Goal: Task Accomplishment & Management: Manage account settings

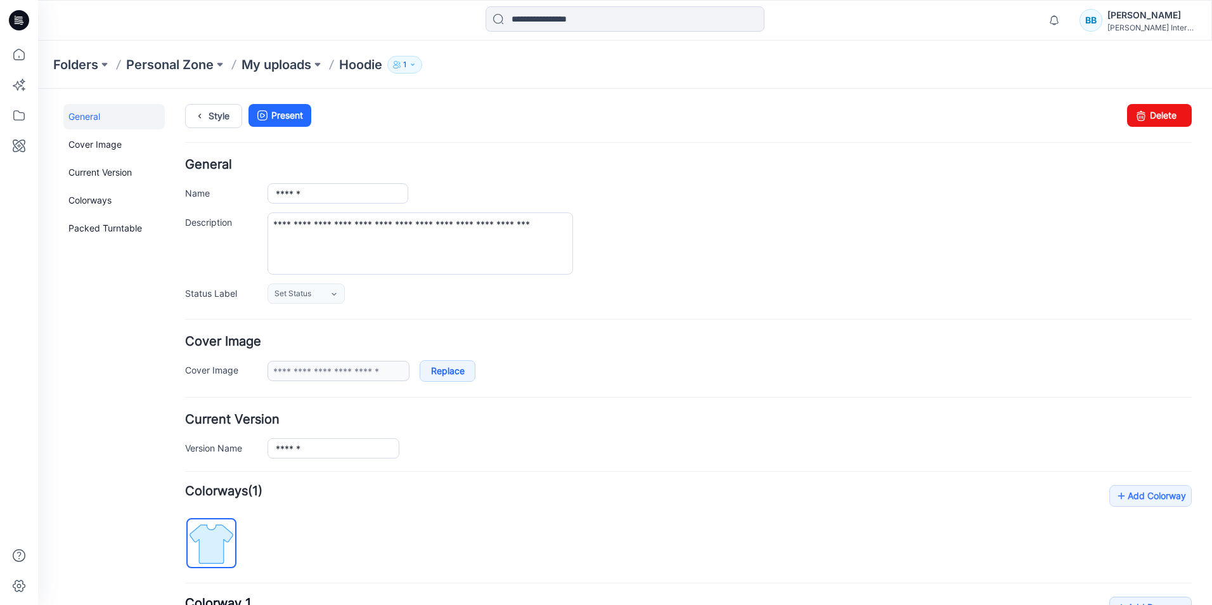
scroll to position [219, 0]
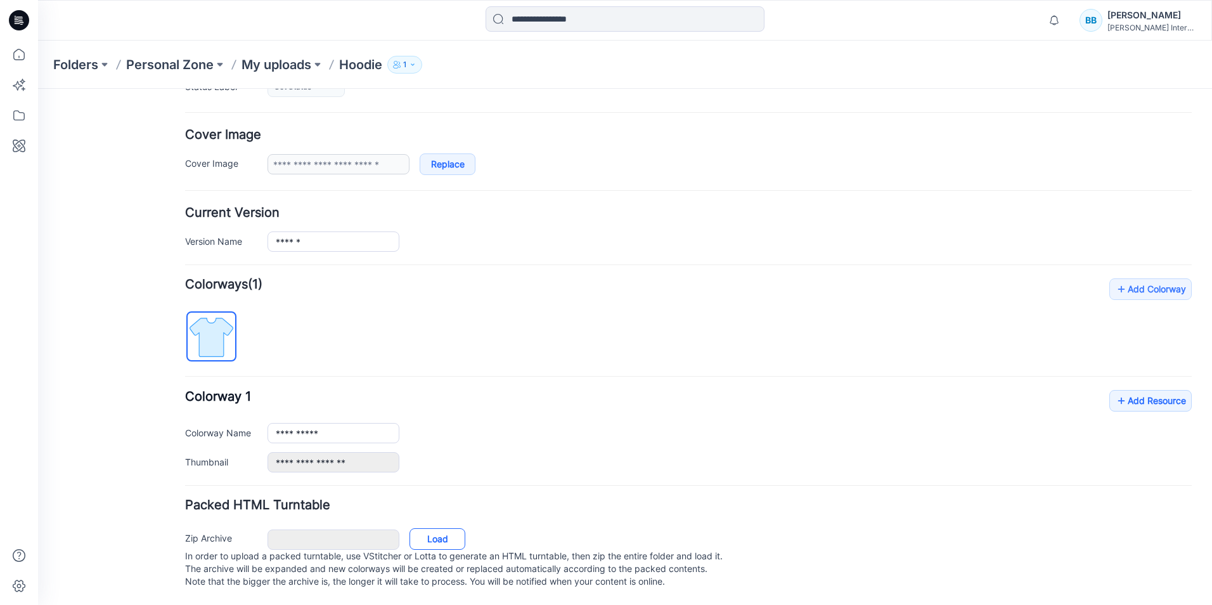
click at [442, 528] on link "Load" at bounding box center [438, 539] width 56 height 22
click at [448, 530] on link "Load" at bounding box center [438, 539] width 56 height 22
click at [543, 390] on div "**********" at bounding box center [688, 431] width 1007 height 82
click at [362, 68] on p "Hoodie" at bounding box center [360, 65] width 43 height 18
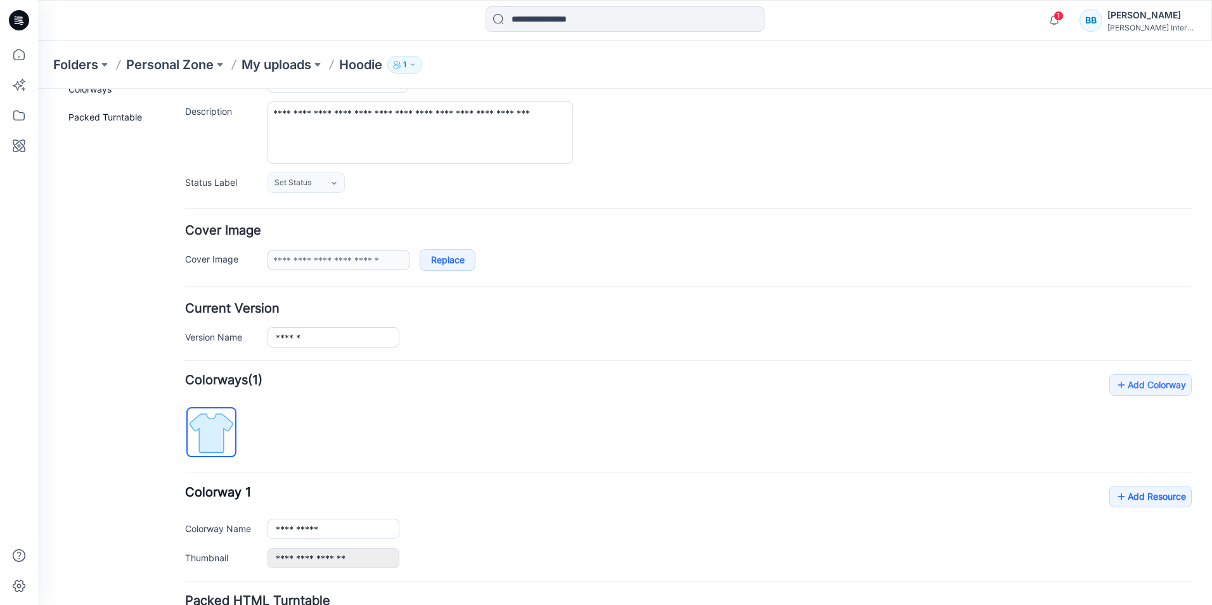
scroll to position [0, 0]
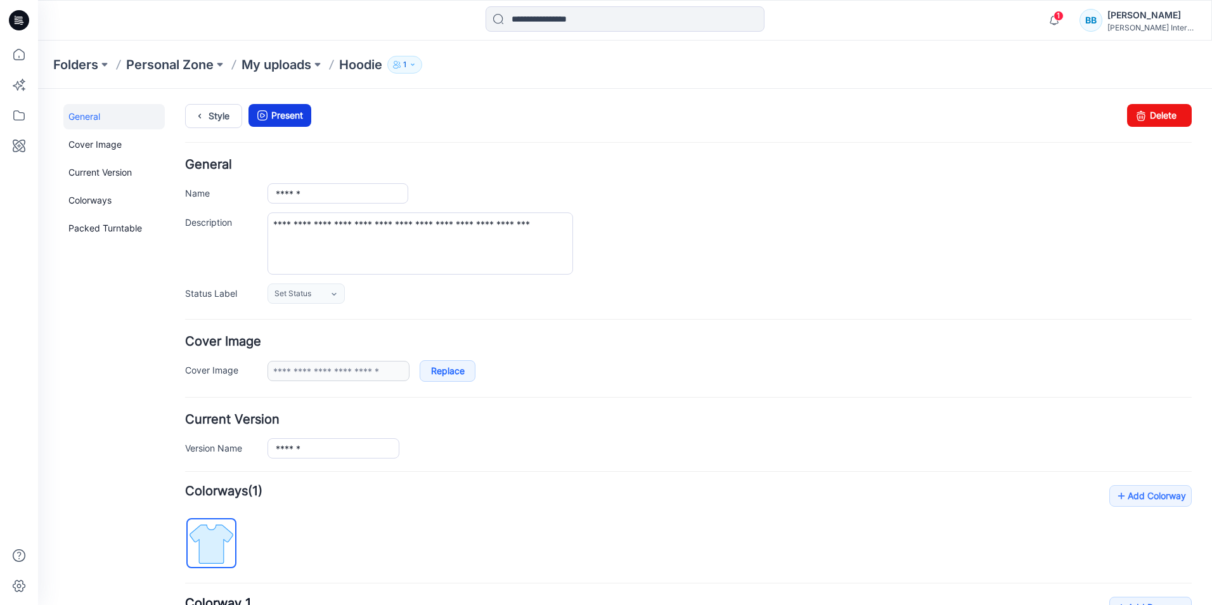
click at [302, 116] on link "Present" at bounding box center [280, 115] width 63 height 23
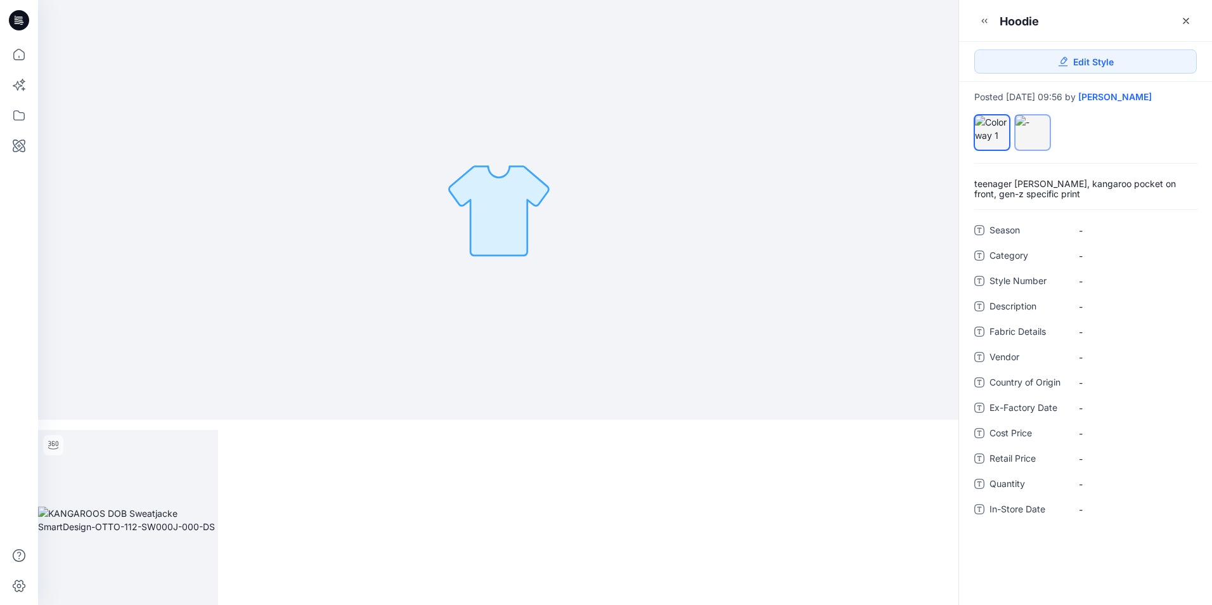
click at [1034, 129] on div at bounding box center [1033, 121] width 34 height 13
click at [1075, 60] on span "Edit Style" at bounding box center [1093, 61] width 41 height 13
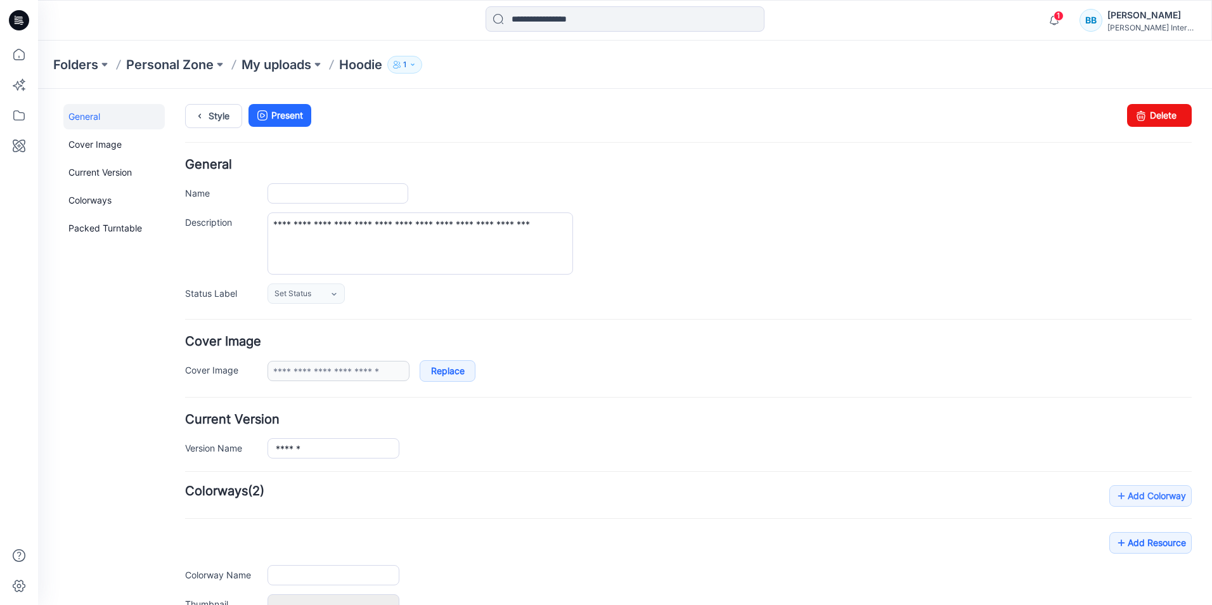
type input "******"
type input "**********"
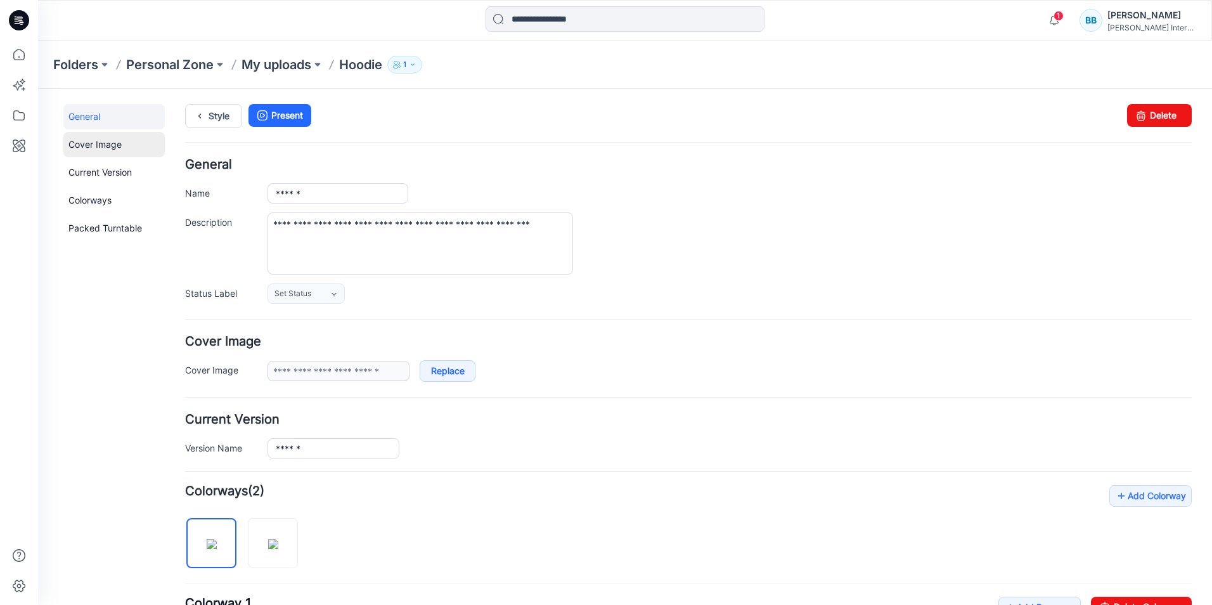
click at [97, 139] on link "Cover Image" at bounding box center [113, 144] width 101 height 25
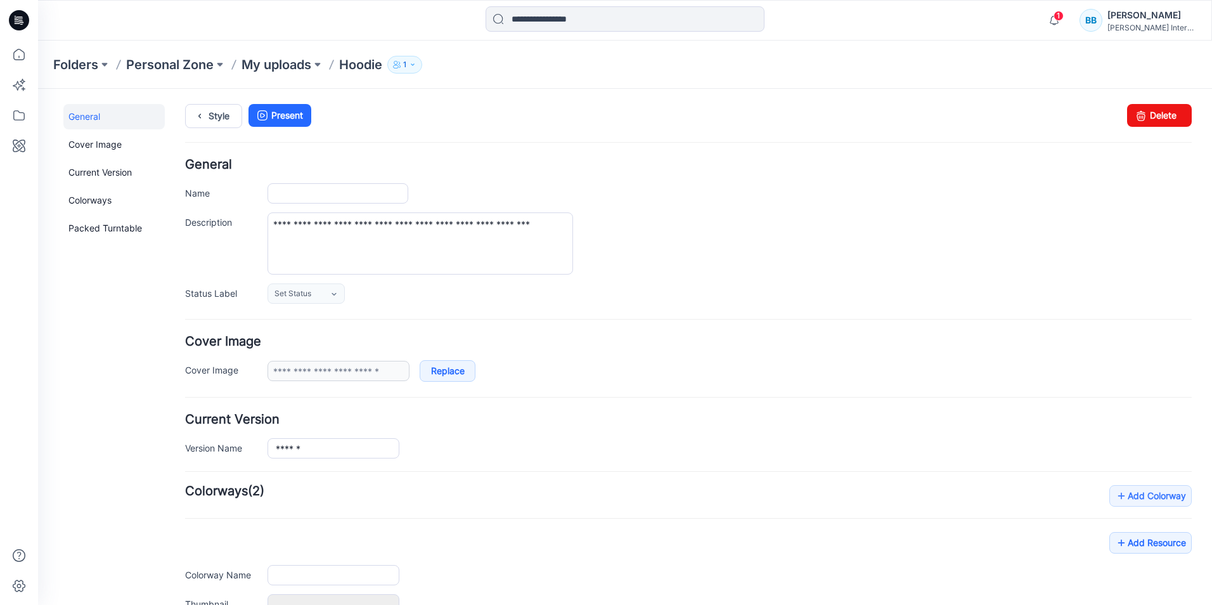
type input "******"
type input "**********"
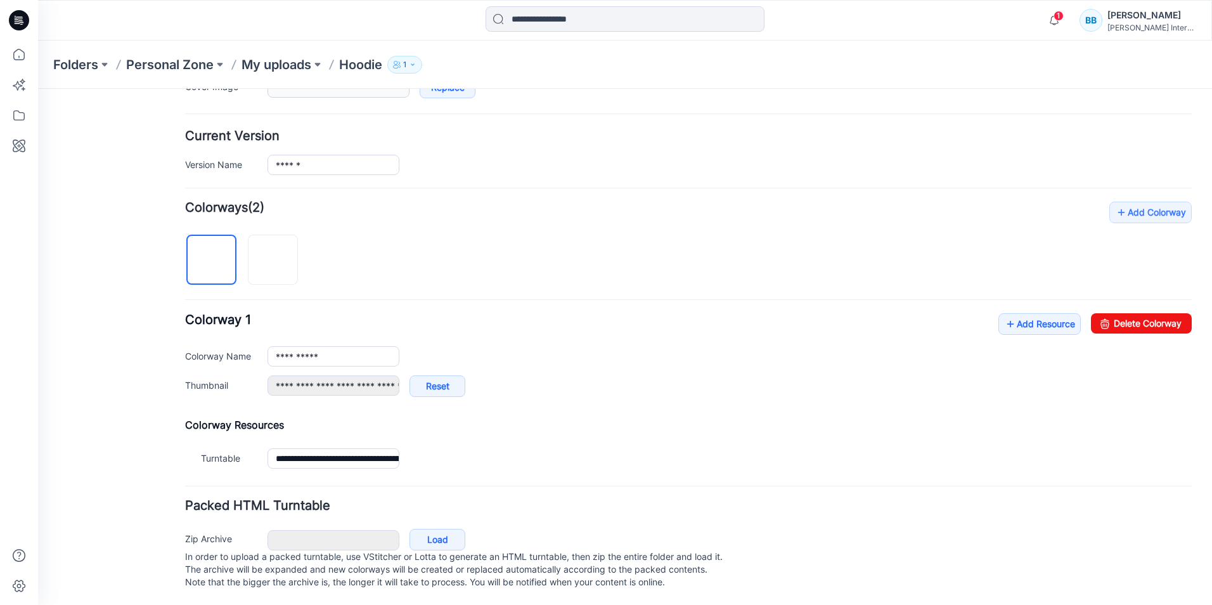
scroll to position [297, 0]
click at [359, 65] on p "Hoodie" at bounding box center [360, 65] width 43 height 18
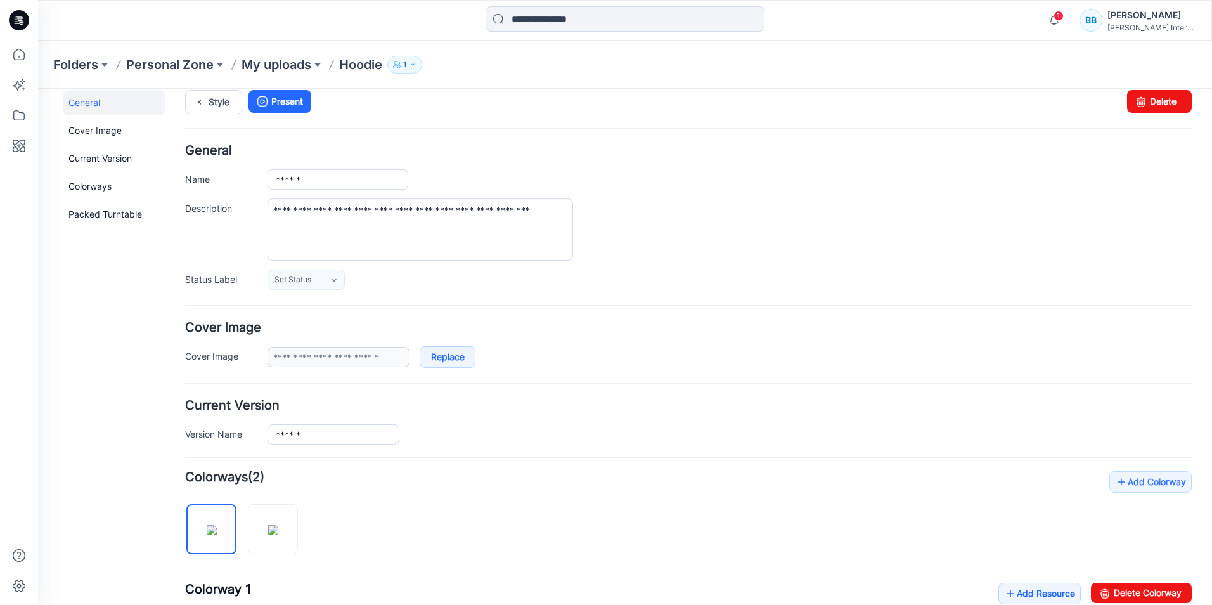
scroll to position [0, 0]
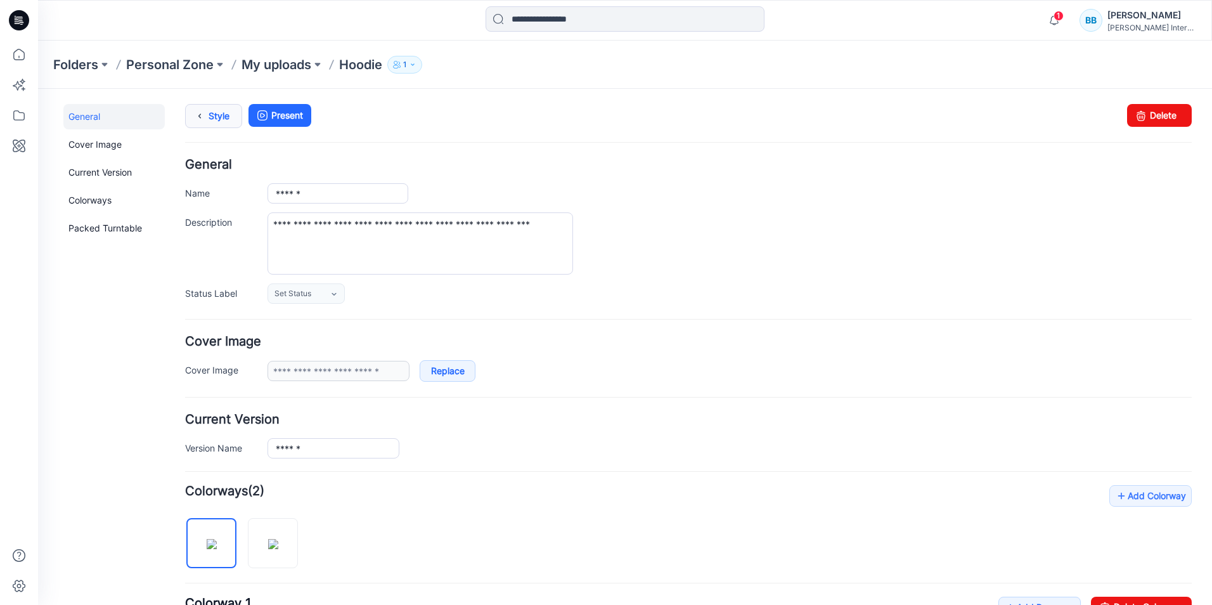
click at [213, 118] on link "Style" at bounding box center [213, 116] width 57 height 24
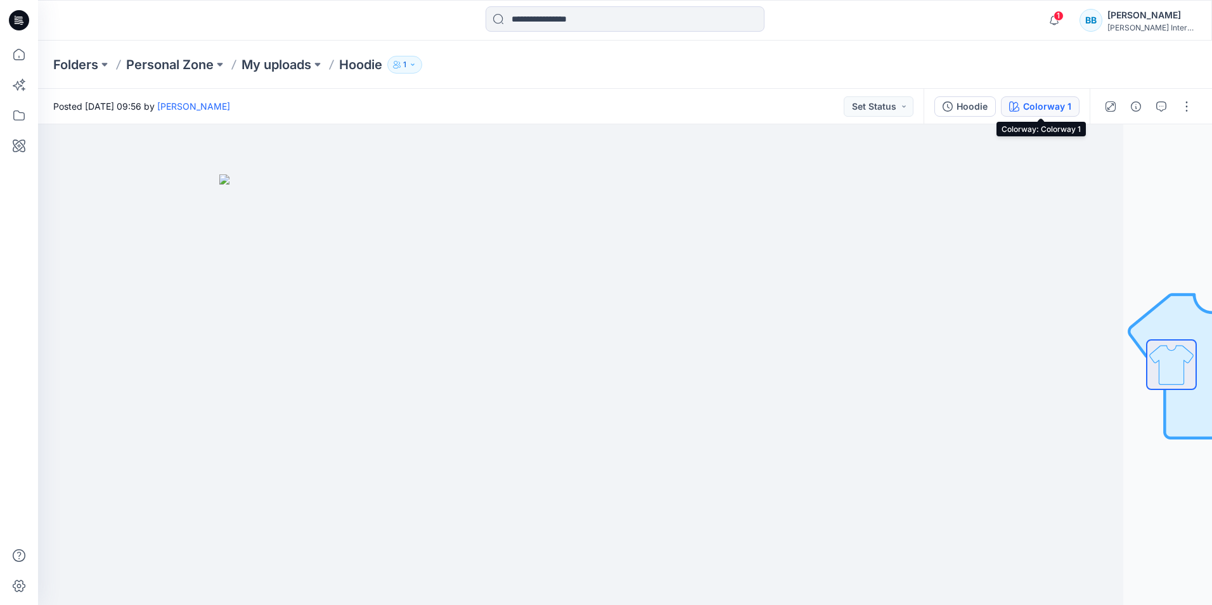
click at [1043, 108] on div "Colorway 1" at bounding box center [1047, 107] width 48 height 14
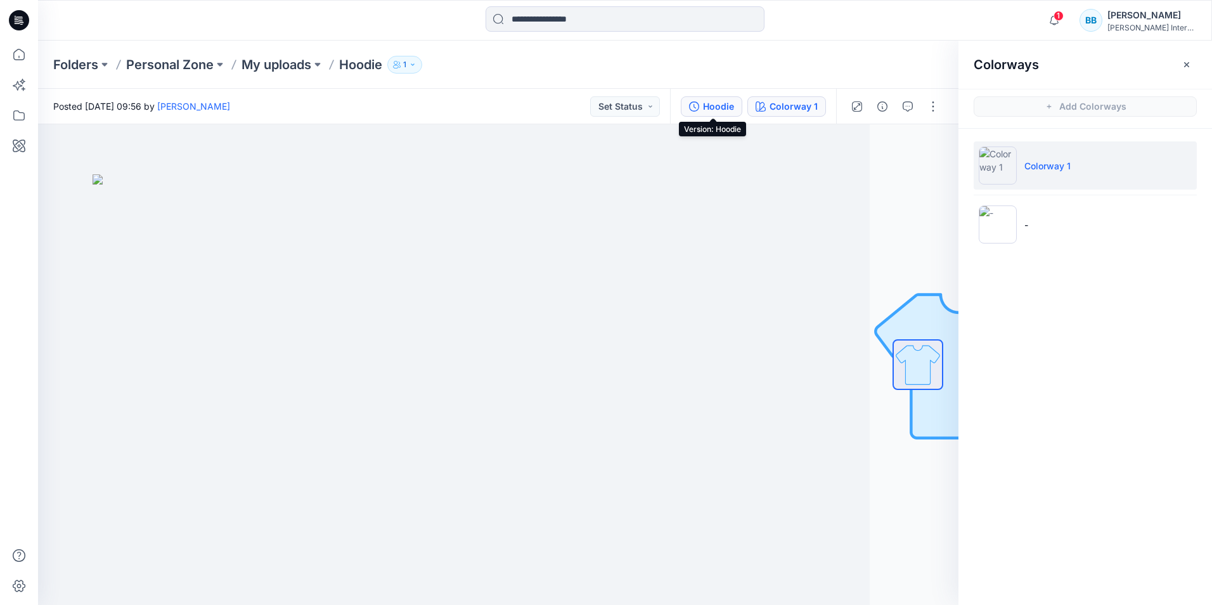
click at [730, 103] on div "Hoodie" at bounding box center [718, 107] width 31 height 14
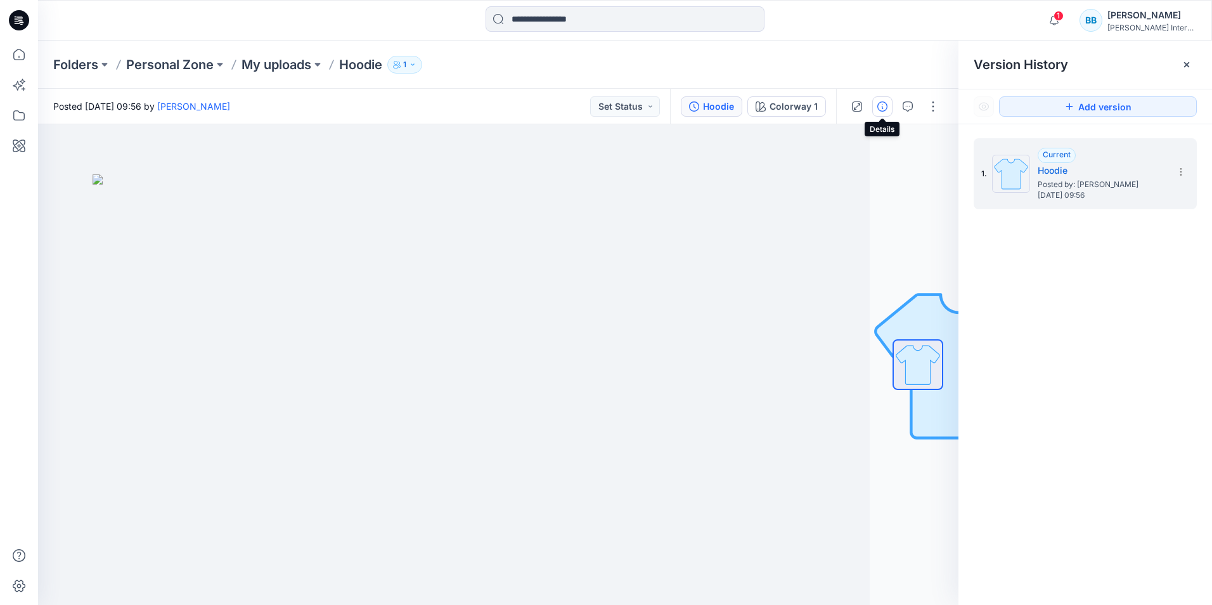
click at [879, 105] on icon "button" at bounding box center [883, 106] width 10 height 10
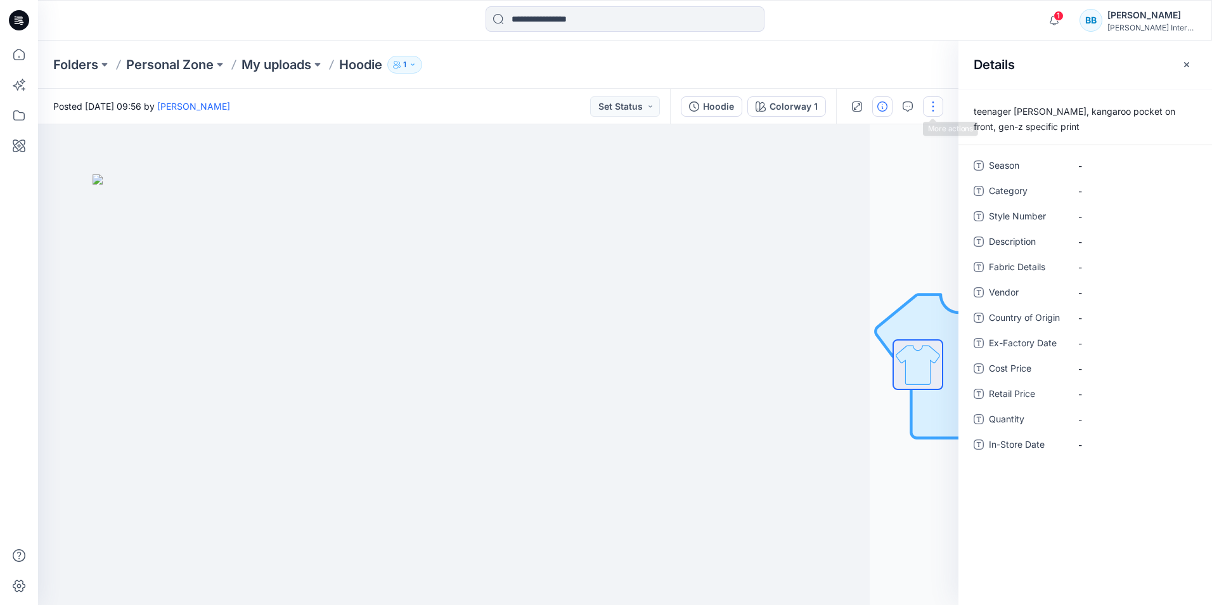
click at [933, 109] on button "button" at bounding box center [933, 106] width 20 height 20
click at [865, 165] on button "Edit" at bounding box center [880, 171] width 117 height 23
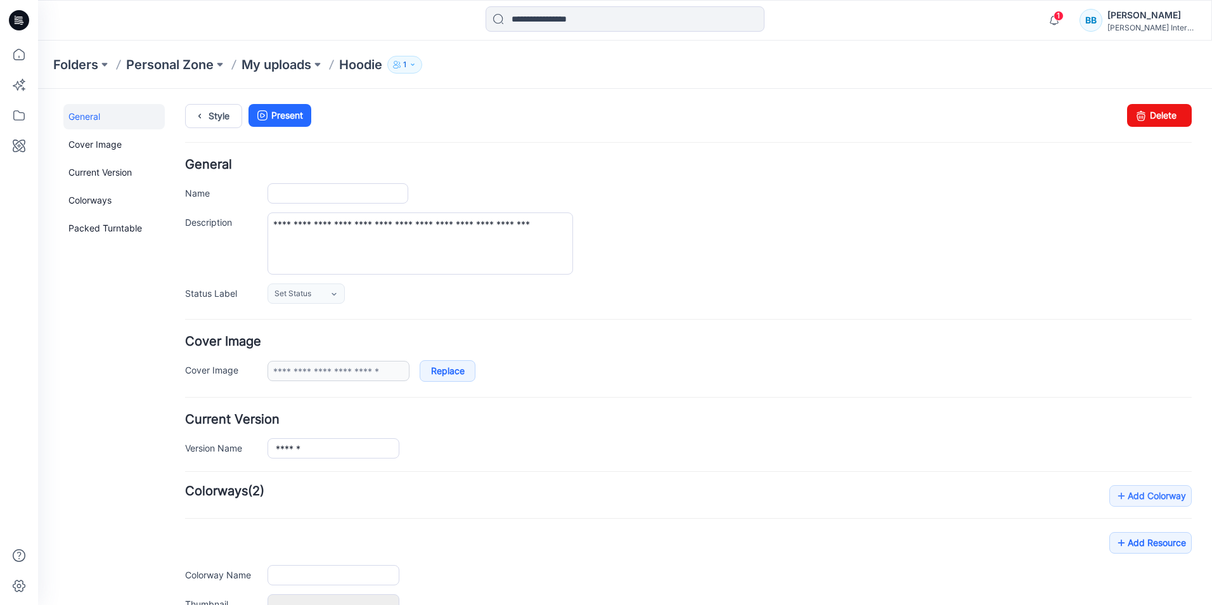
type input "******"
type input "**********"
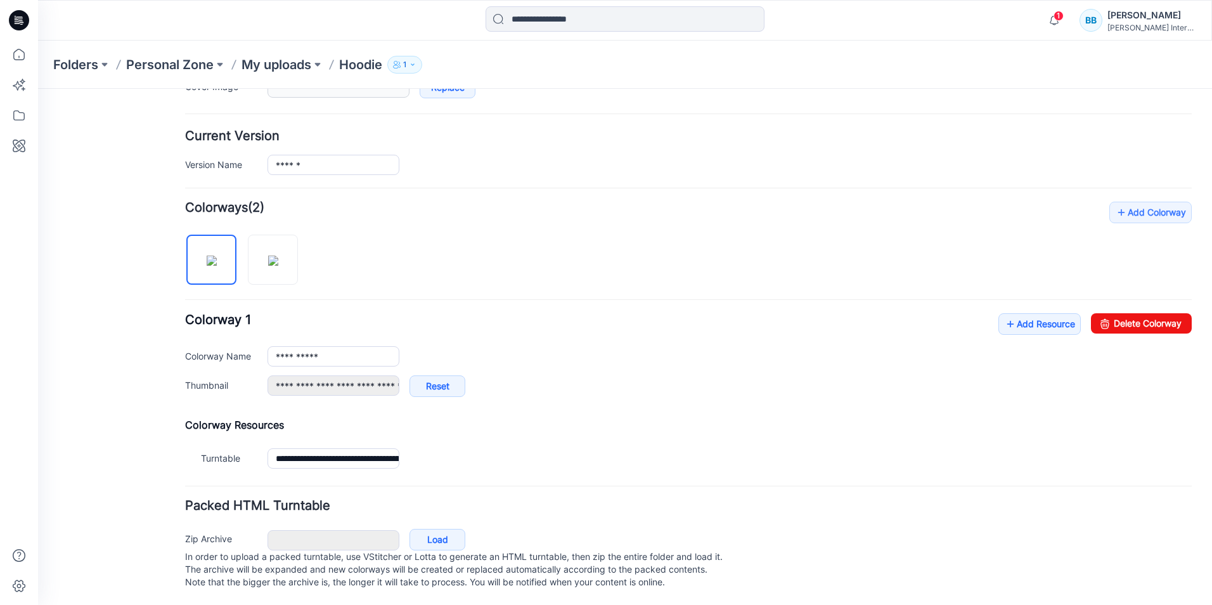
scroll to position [297, 0]
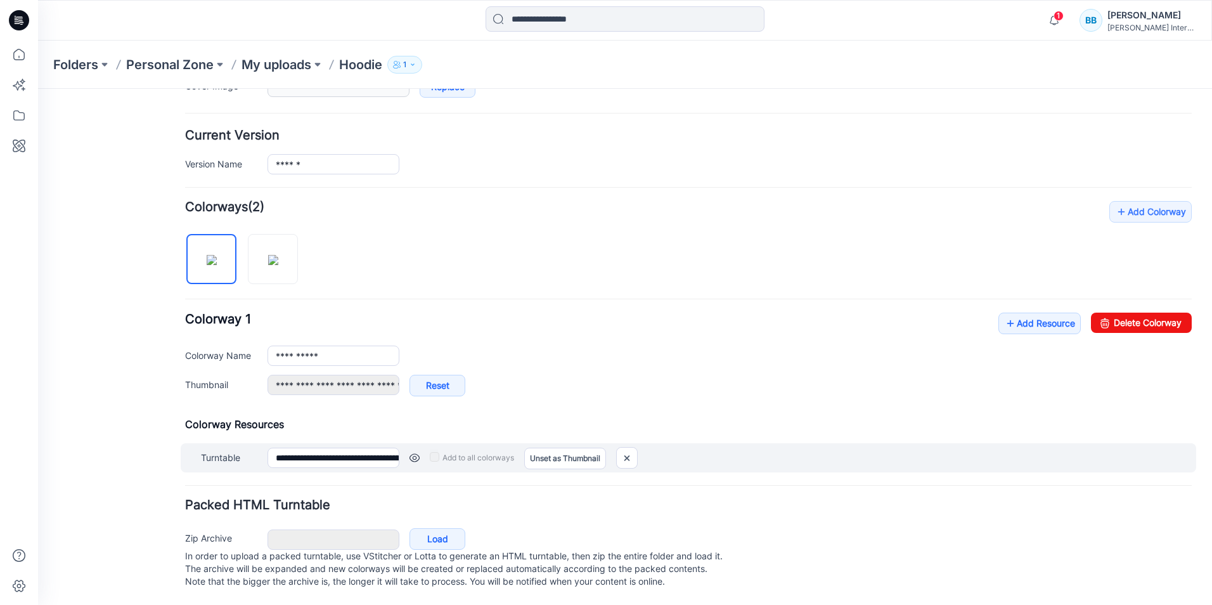
click at [415, 453] on link at bounding box center [415, 458] width 10 height 10
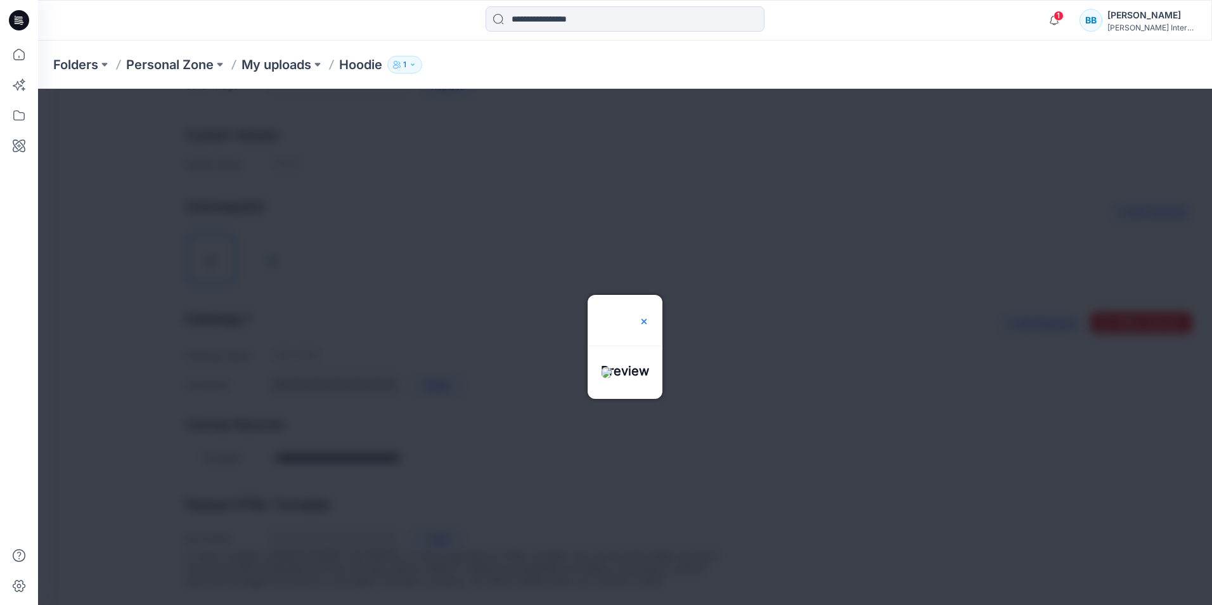
click at [649, 316] on img at bounding box center [644, 321] width 10 height 10
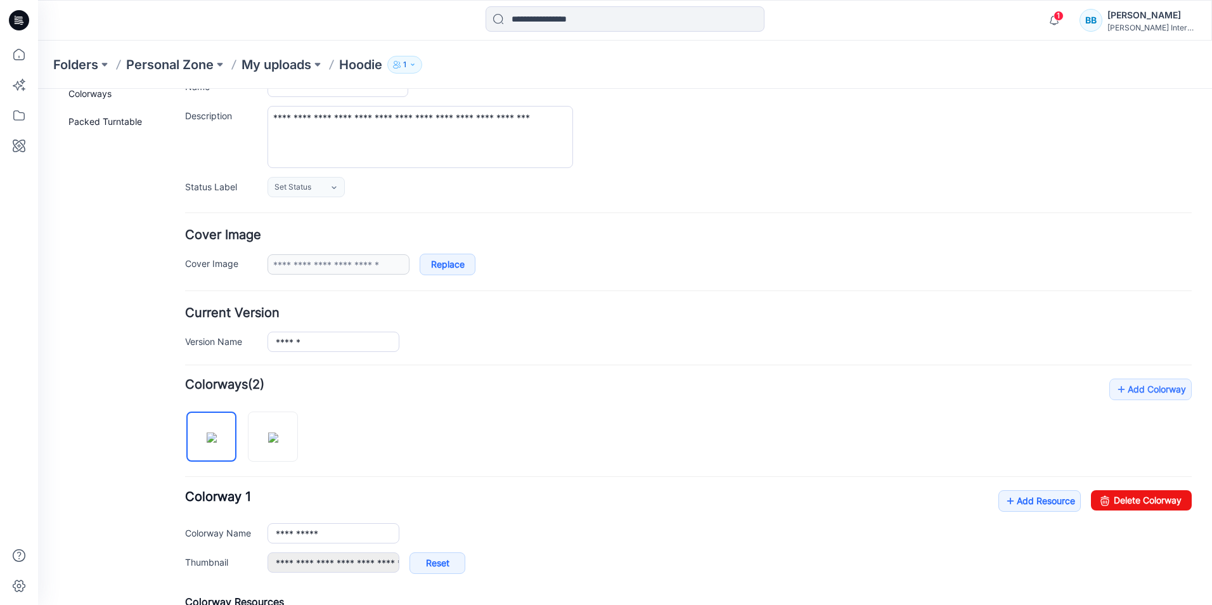
scroll to position [43, 0]
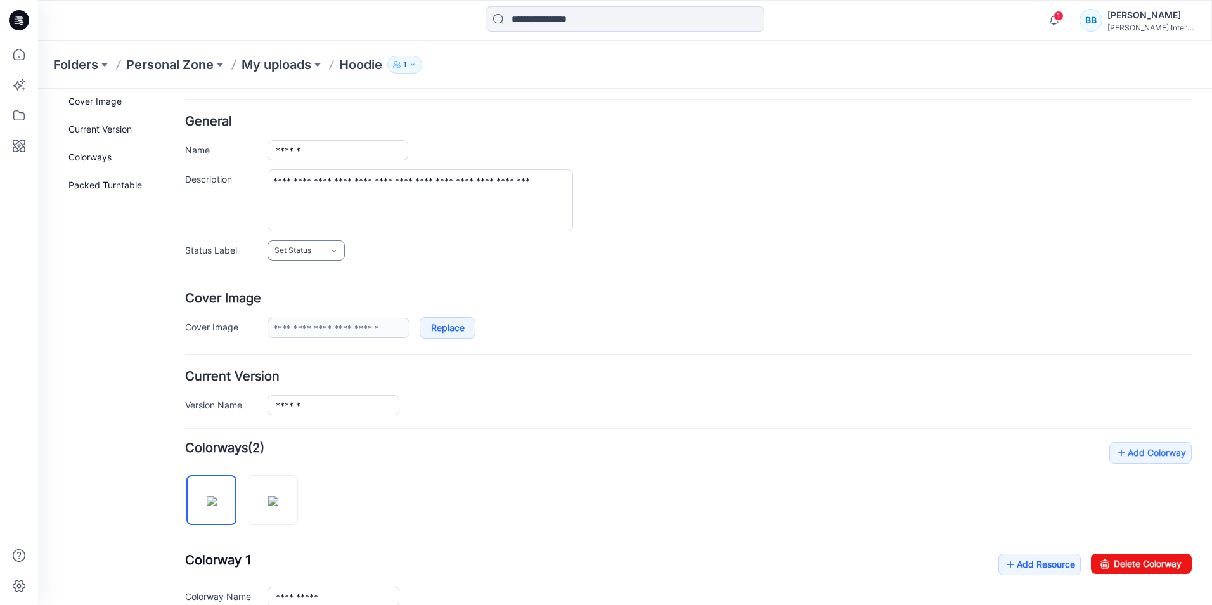
click at [333, 245] on link "Set Status" at bounding box center [306, 250] width 77 height 20
click at [318, 302] on link "Accepted" at bounding box center [319, 305] width 96 height 27
click at [256, 329] on link at bounding box center [255, 327] width 10 height 10
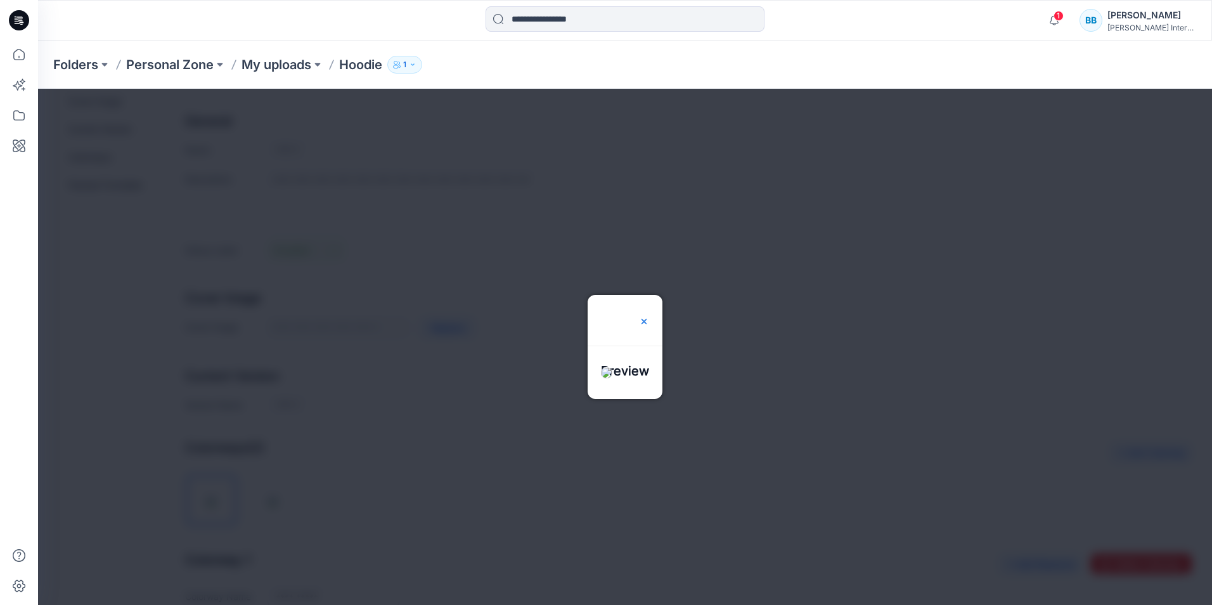
click at [649, 316] on img at bounding box center [644, 321] width 10 height 10
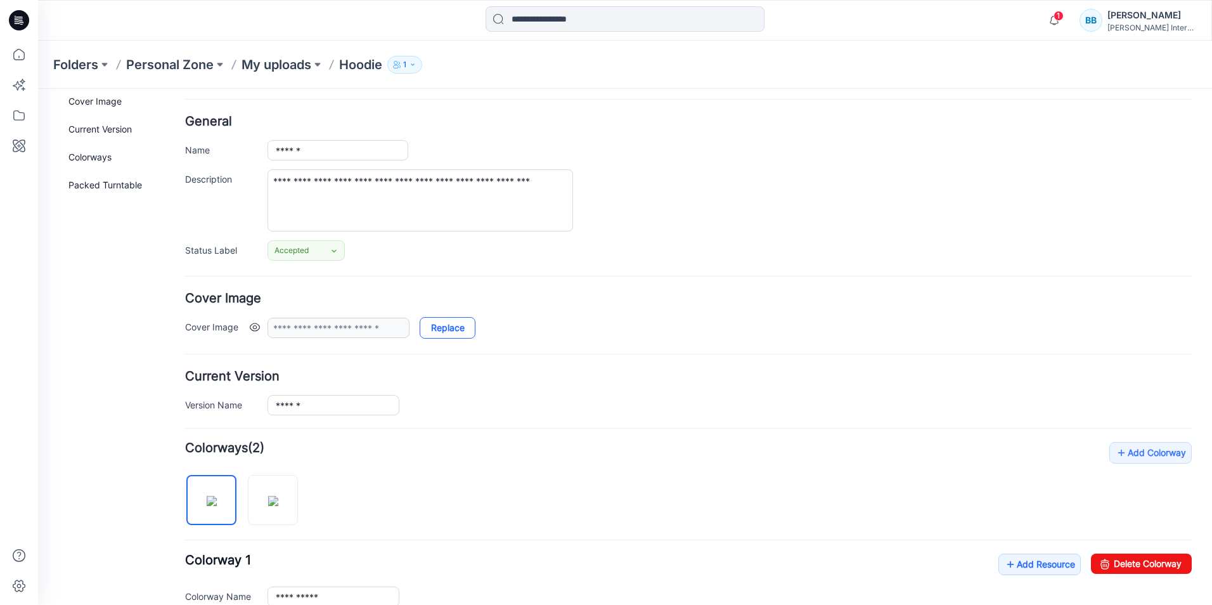
click at [468, 326] on link "Replace" at bounding box center [448, 328] width 56 height 22
type input "**********"
click at [453, 325] on link "Replace" at bounding box center [448, 328] width 56 height 22
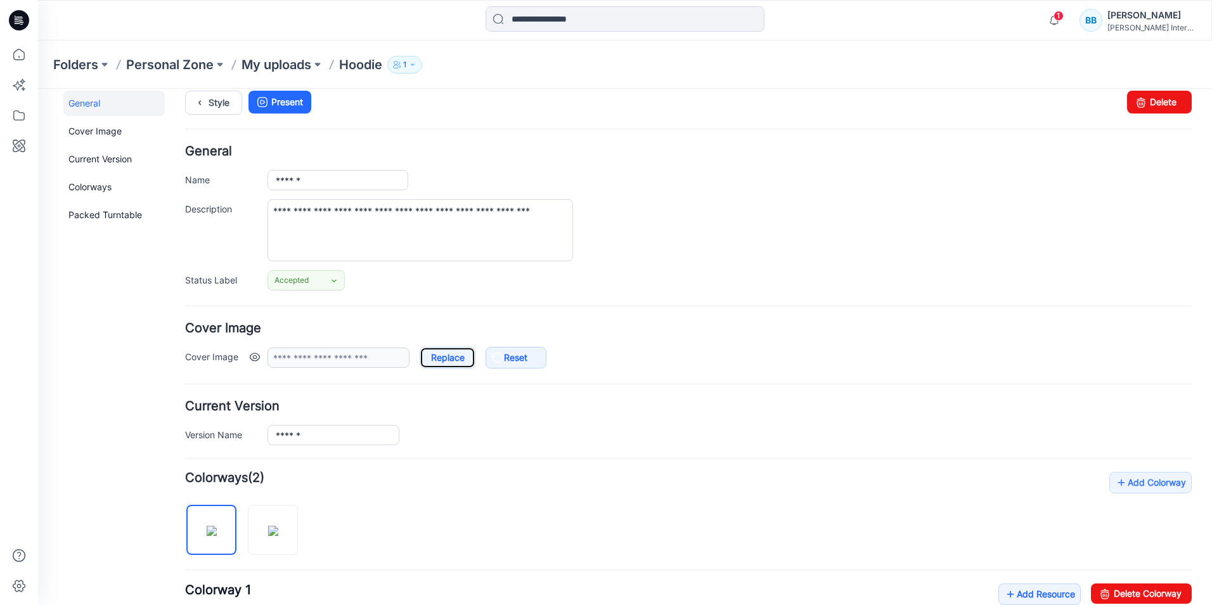
scroll to position [0, 0]
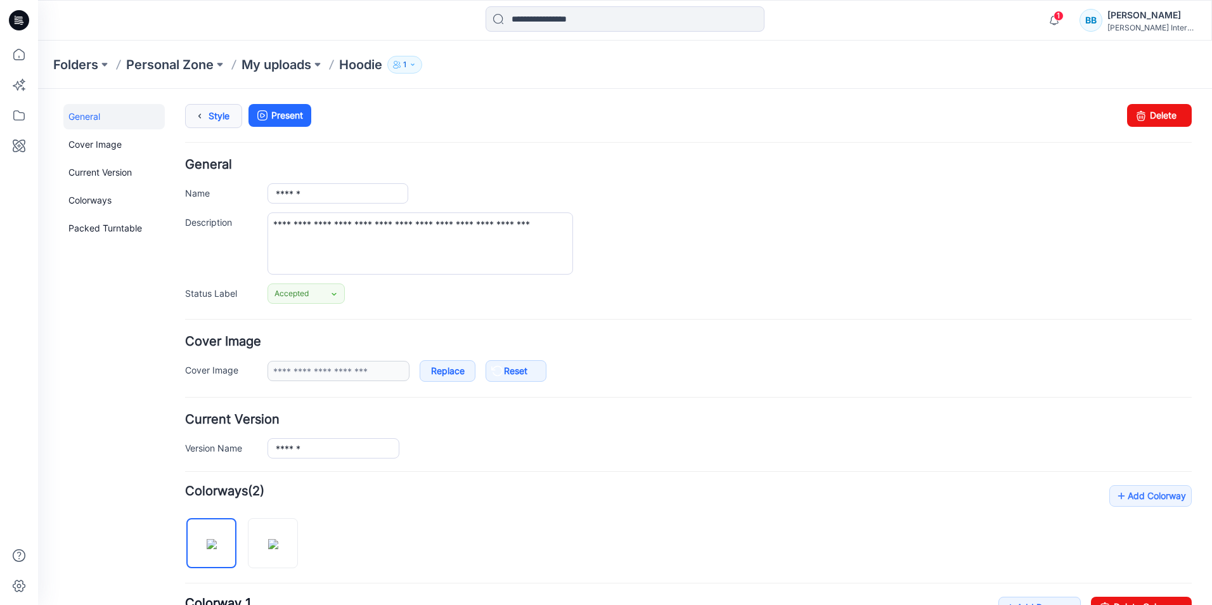
click at [220, 117] on link "Style" at bounding box center [213, 116] width 57 height 24
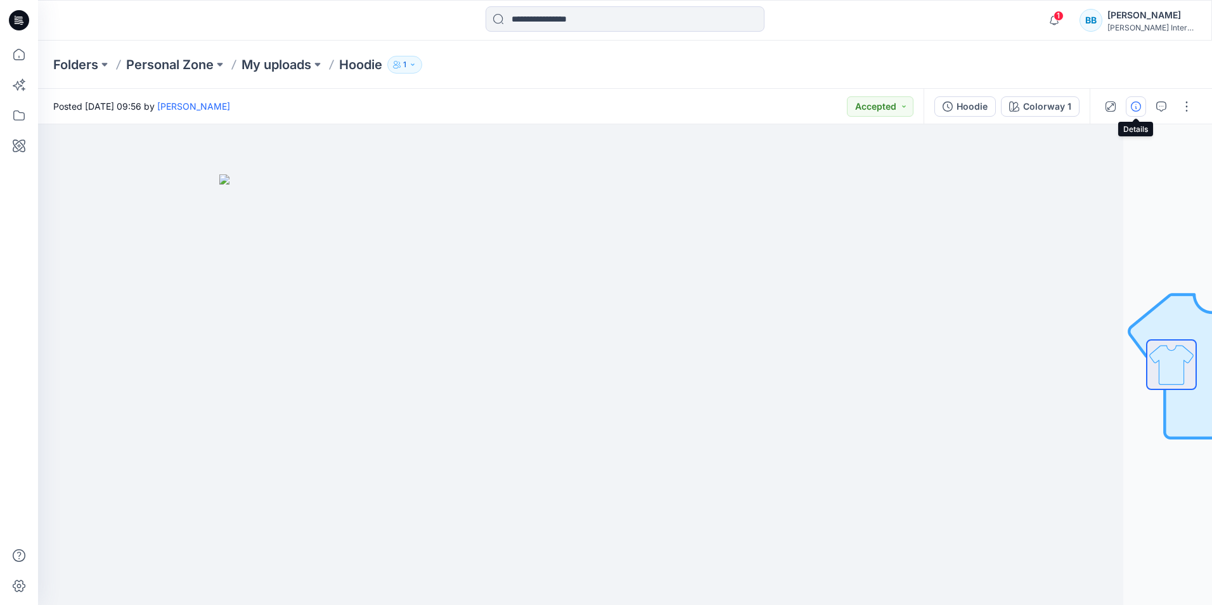
click at [1138, 106] on icon "button" at bounding box center [1136, 106] width 10 height 10
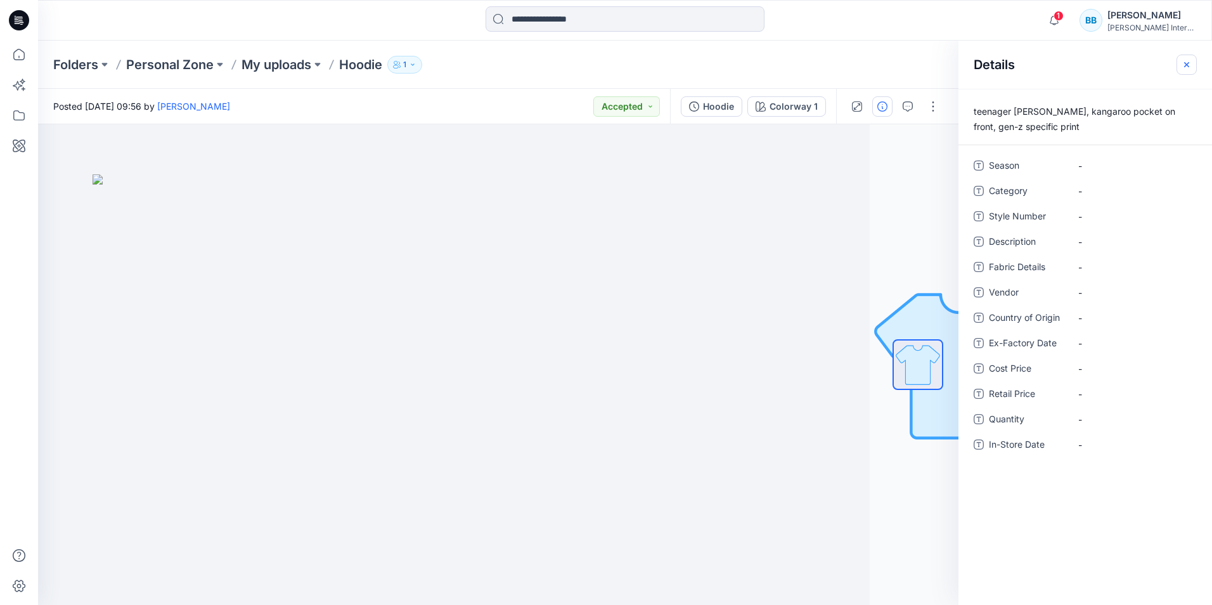
click at [1192, 65] on button "button" at bounding box center [1187, 65] width 20 height 20
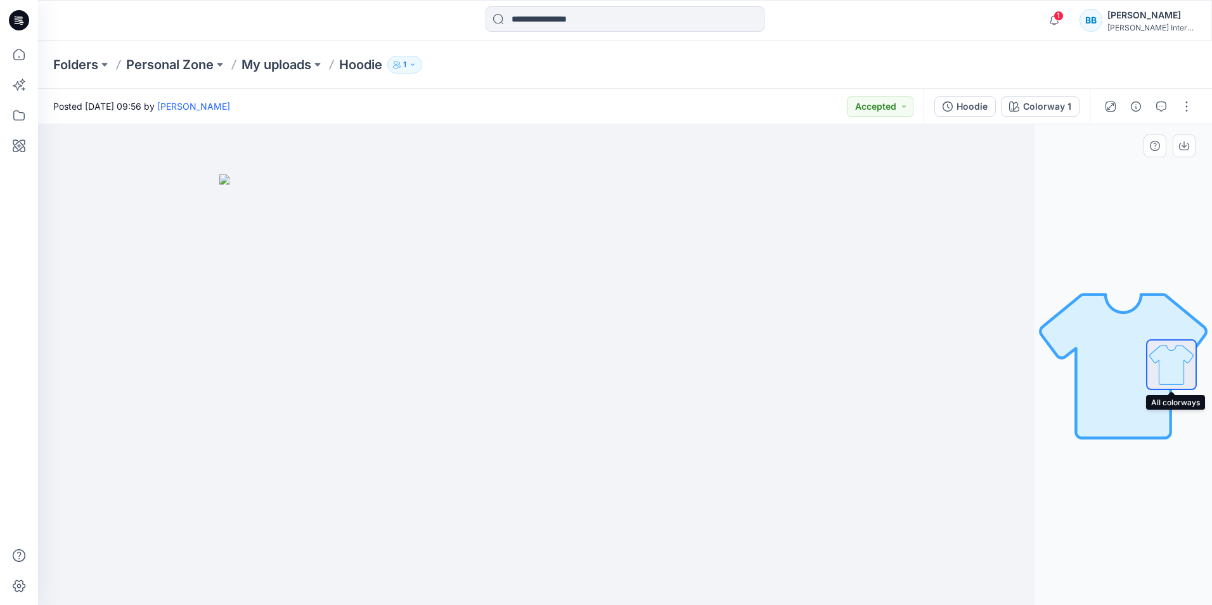
click at [1166, 373] on img at bounding box center [1172, 364] width 48 height 48
click at [412, 63] on icon "button" at bounding box center [413, 65] width 8 height 8
click at [280, 65] on p "My uploads" at bounding box center [277, 65] width 70 height 18
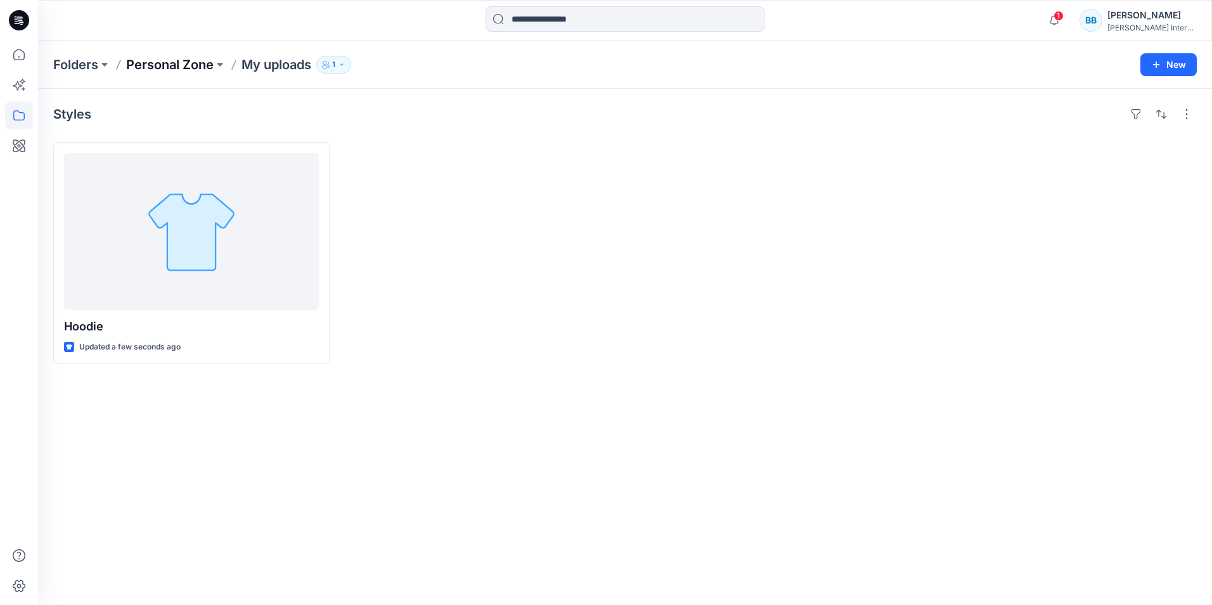
click at [192, 67] on p "Personal Zone" at bounding box center [169, 65] width 87 height 18
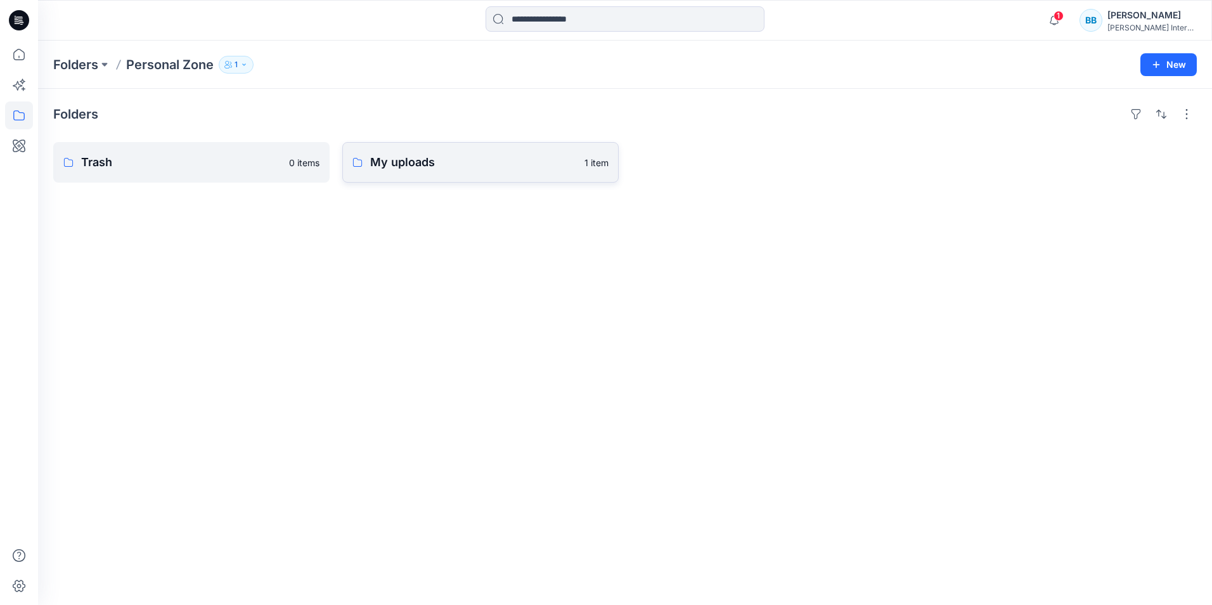
click at [429, 157] on p "My uploads" at bounding box center [473, 162] width 207 height 18
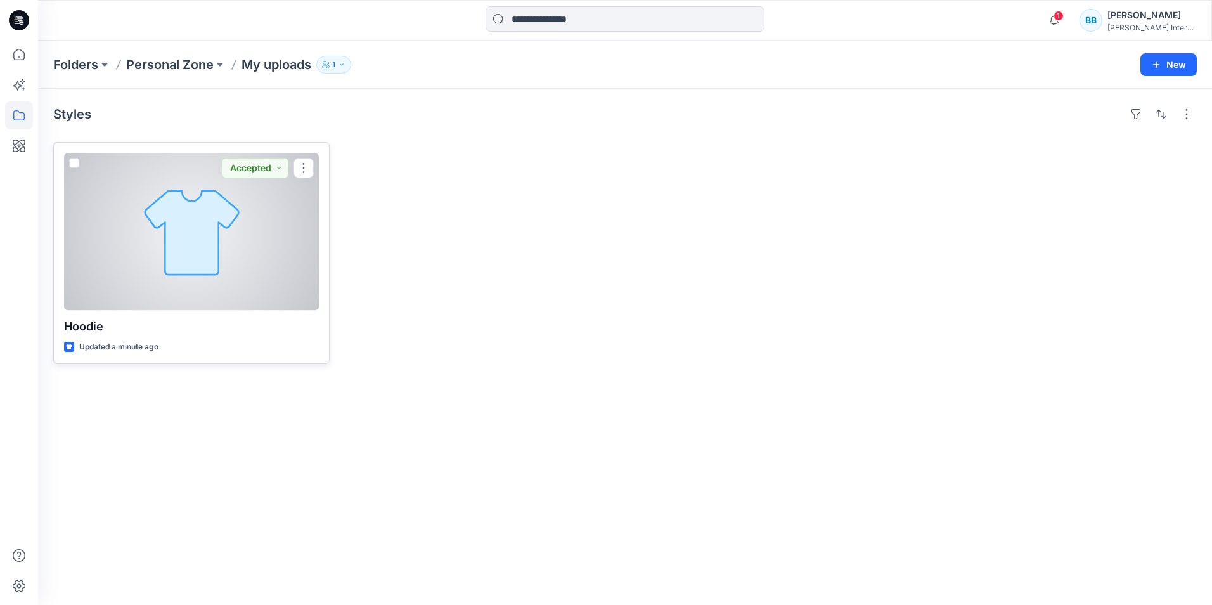
click at [197, 205] on div at bounding box center [191, 231] width 255 height 157
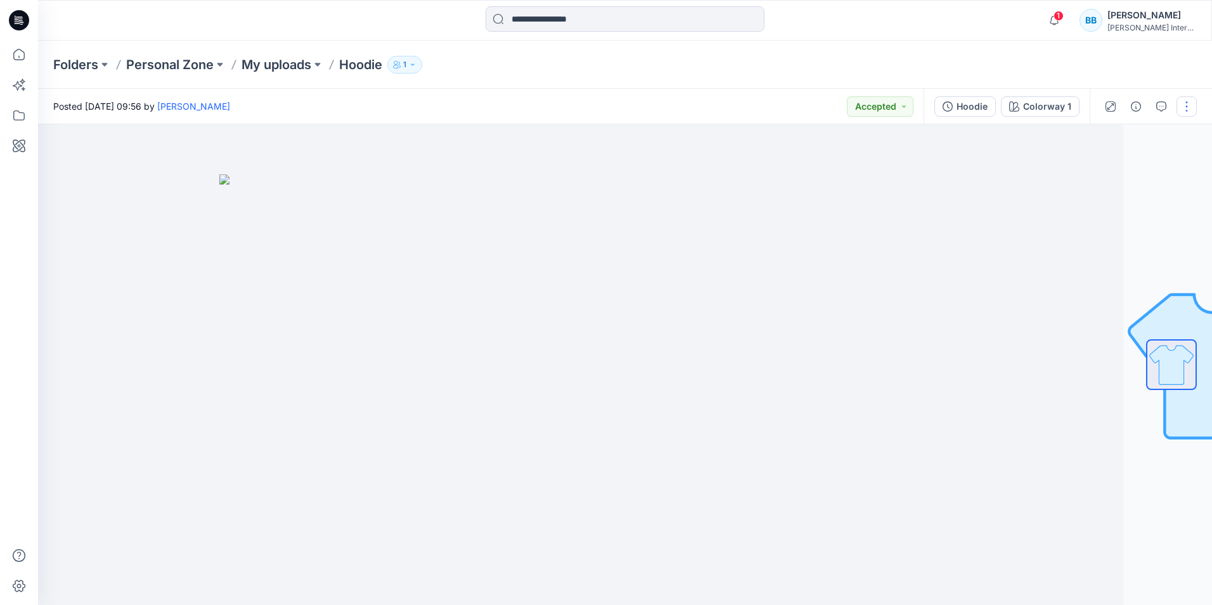
click at [1188, 108] on button "button" at bounding box center [1187, 106] width 20 height 20
click at [1125, 262] on p "Move to..." at bounding box center [1119, 265] width 42 height 13
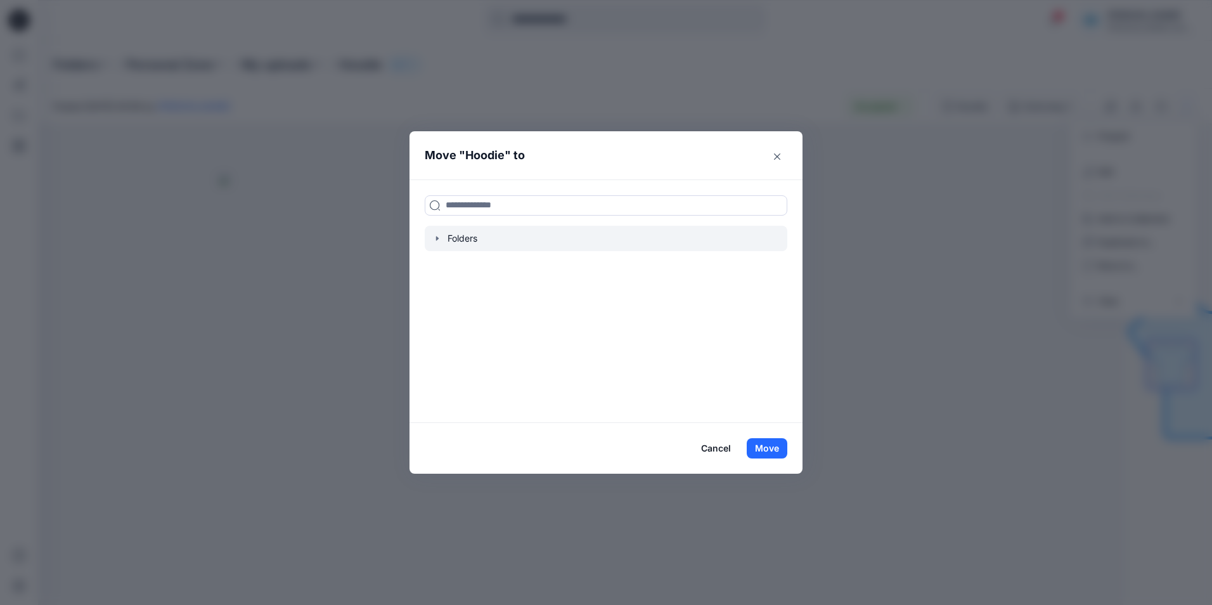
click at [437, 238] on icon "button" at bounding box center [437, 238] width 3 height 4
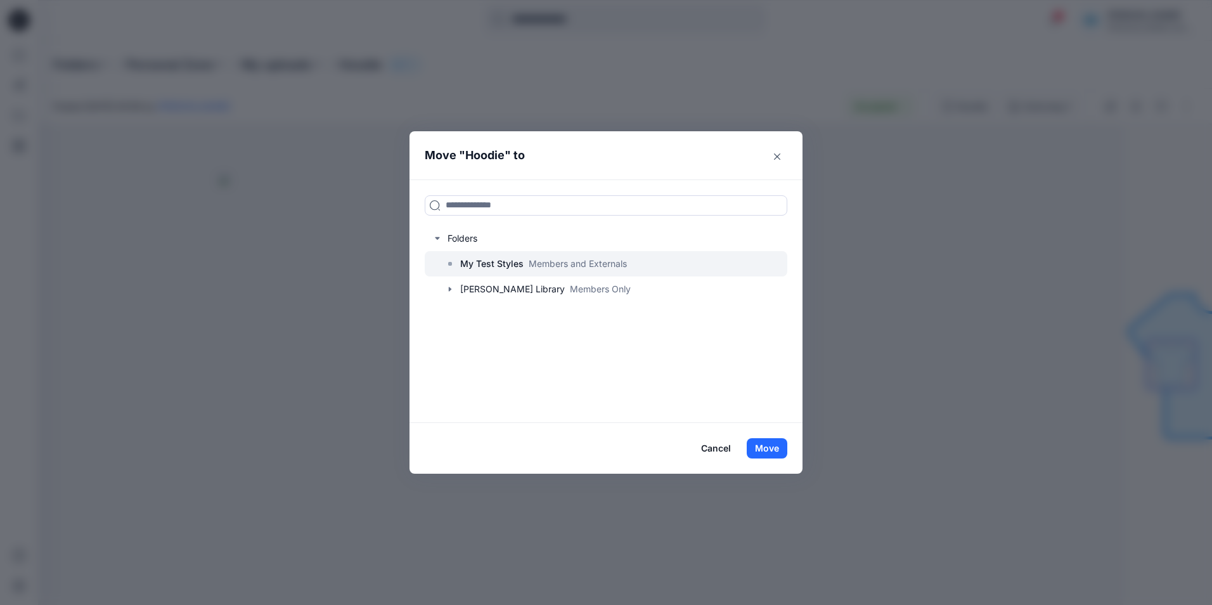
click at [496, 261] on p "My Test Styles" at bounding box center [491, 263] width 63 height 15
click at [776, 448] on button "Move" at bounding box center [767, 448] width 41 height 20
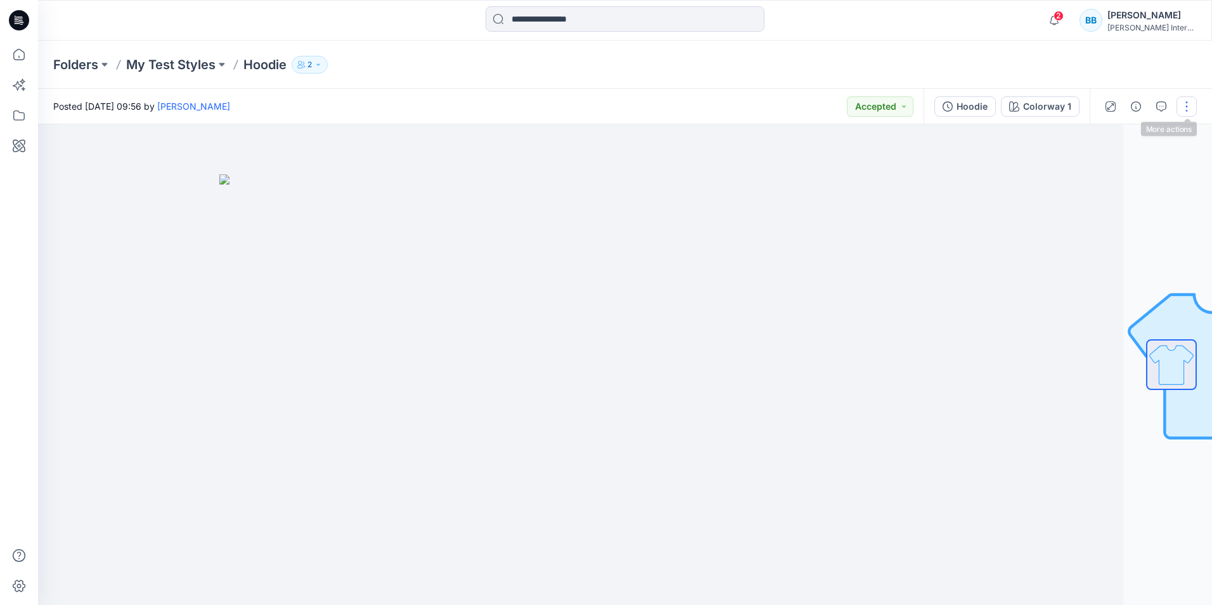
click at [1188, 106] on button "button" at bounding box center [1187, 106] width 20 height 20
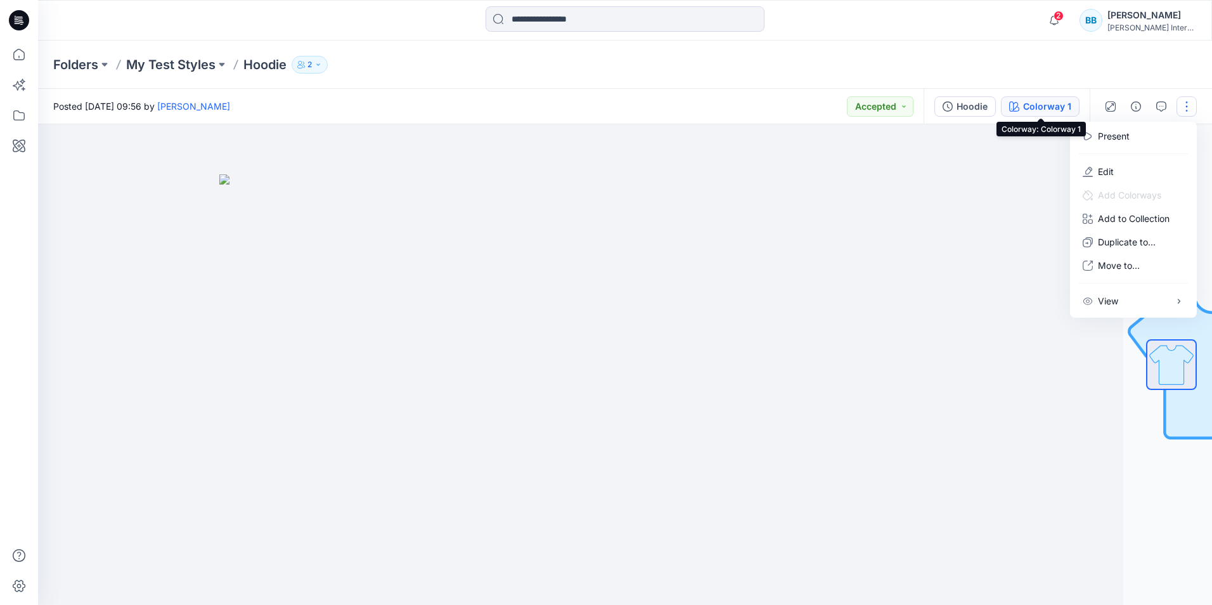
click at [1051, 107] on div "Colorway 1" at bounding box center [1047, 107] width 48 height 14
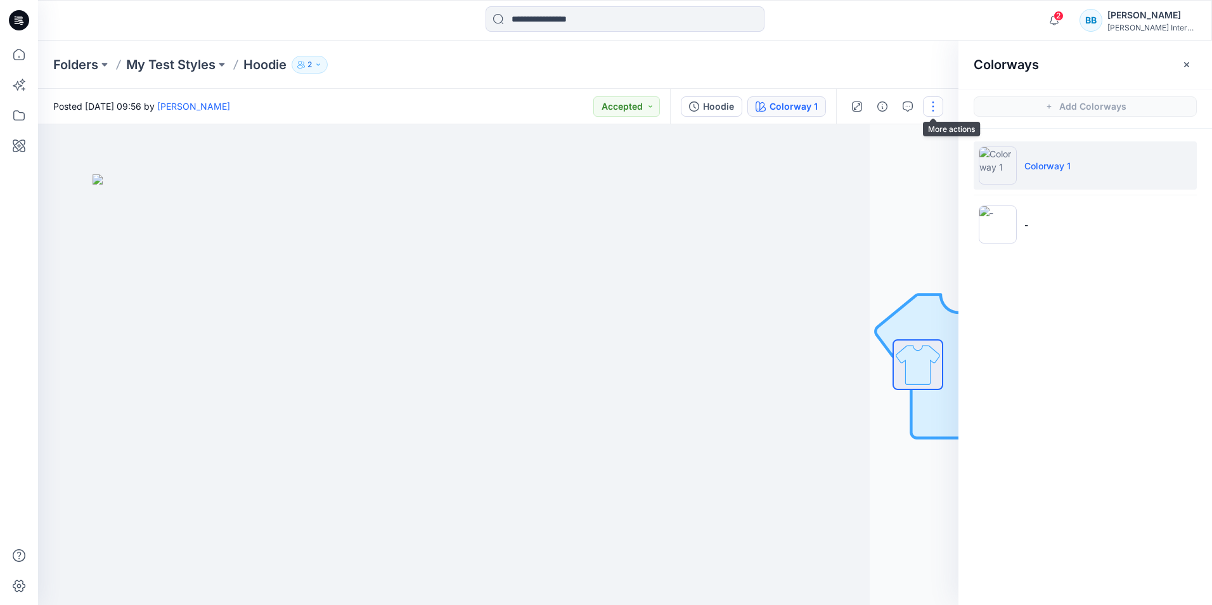
click at [929, 105] on button "button" at bounding box center [933, 106] width 20 height 20
click at [884, 108] on icon "button" at bounding box center [883, 106] width 10 height 10
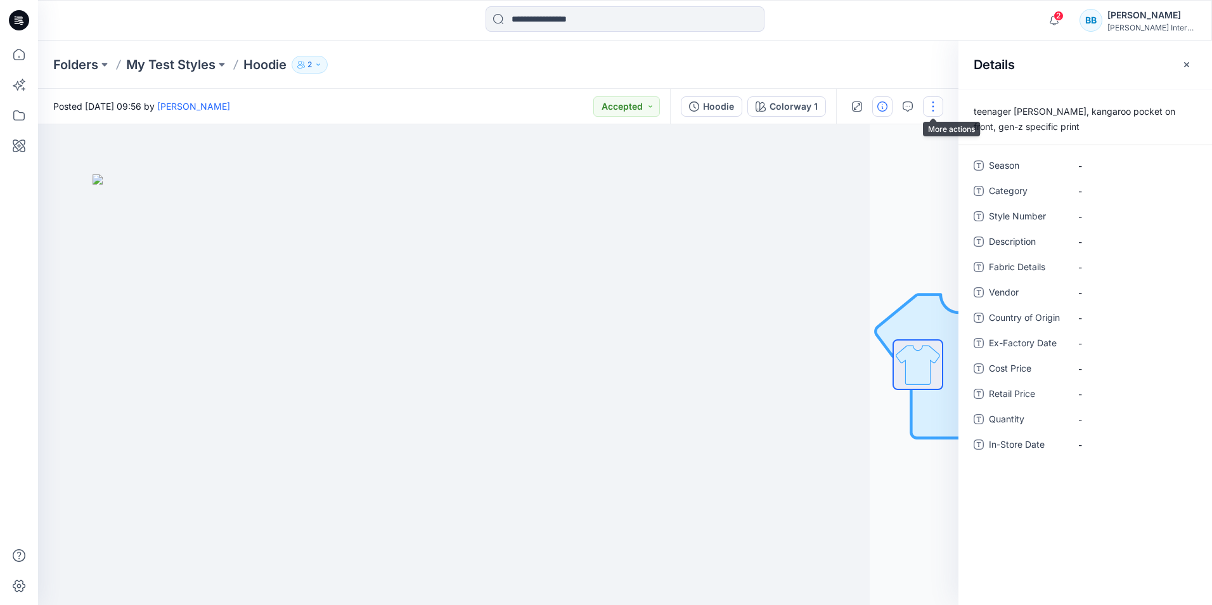
click at [935, 105] on button "button" at bounding box center [933, 106] width 20 height 20
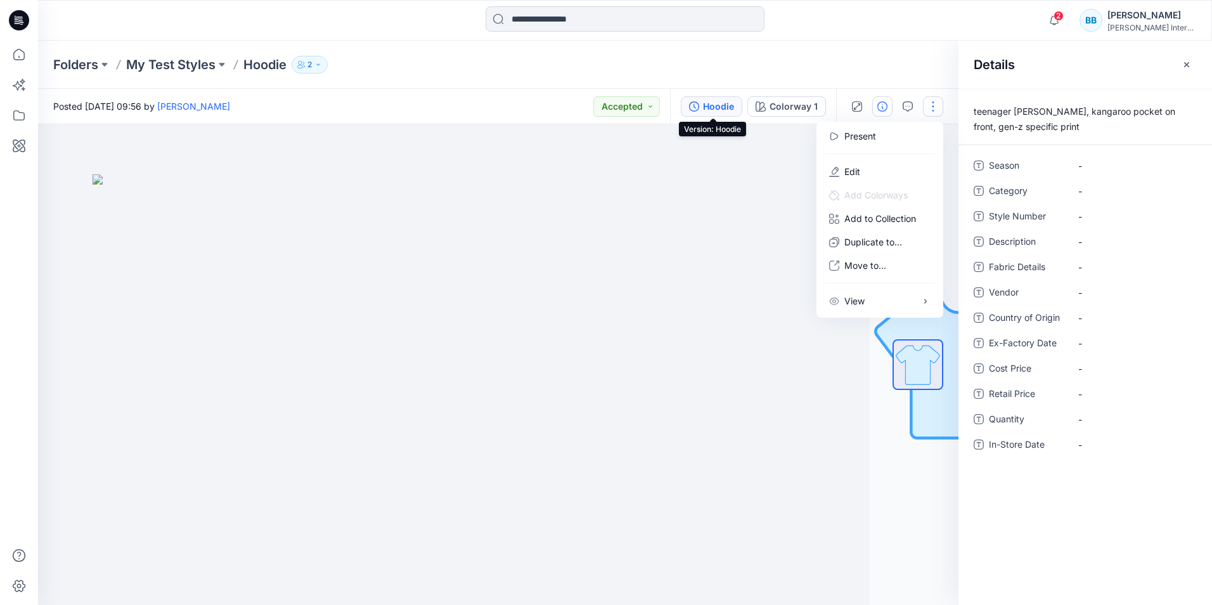
click at [718, 106] on div "Hoodie" at bounding box center [718, 107] width 31 height 14
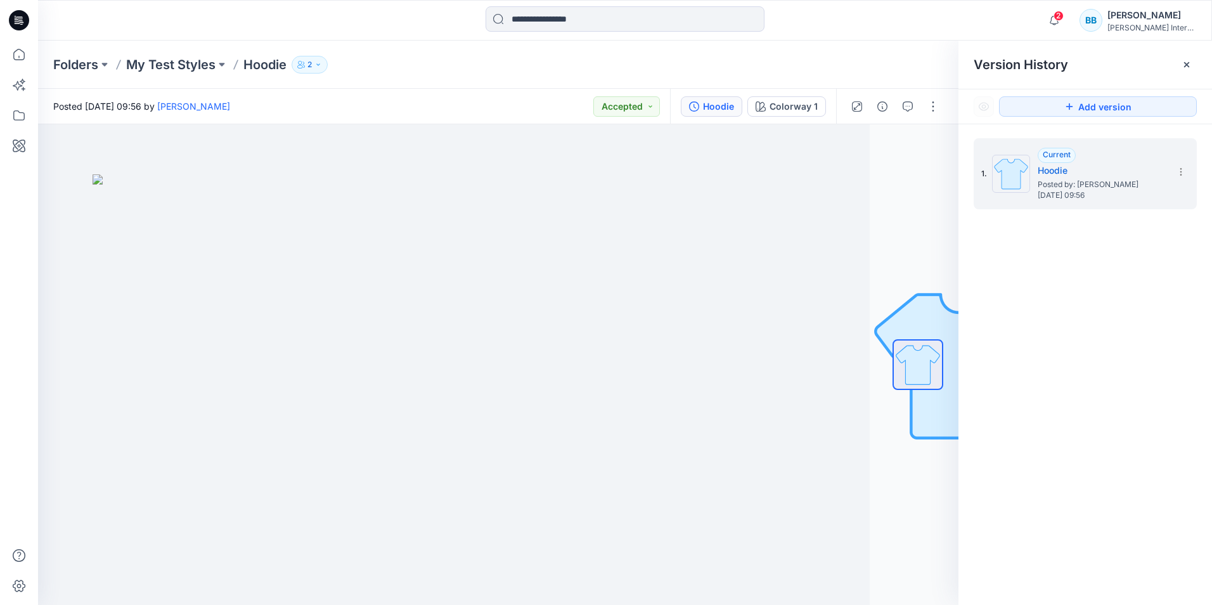
click at [718, 106] on div "Hoodie" at bounding box center [718, 107] width 31 height 14
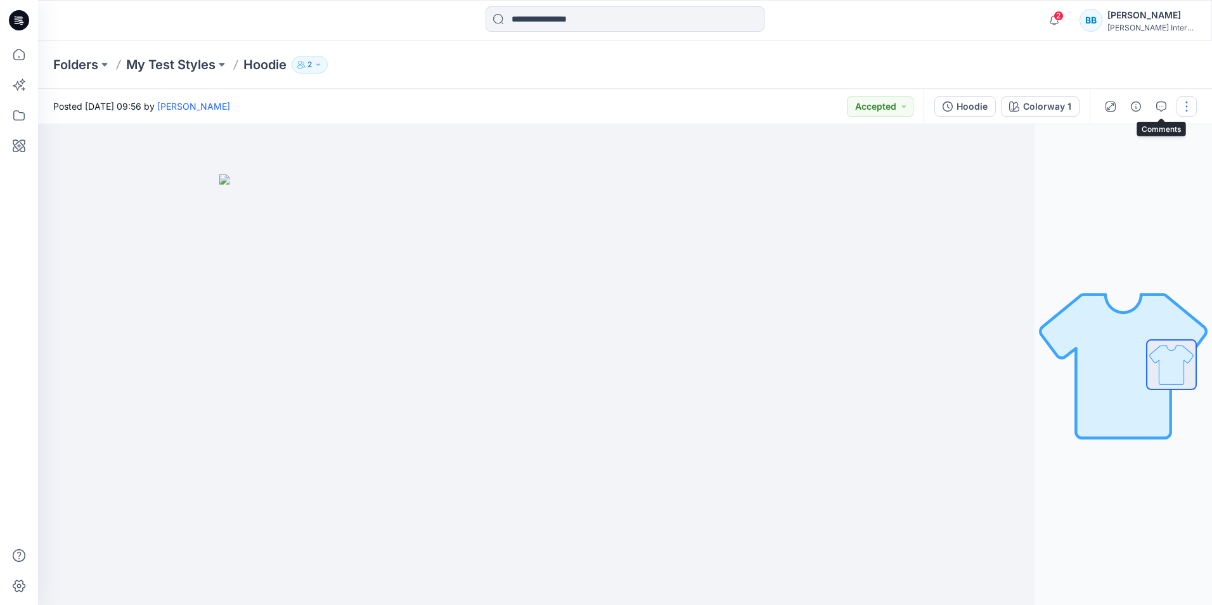
click at [1179, 103] on button "button" at bounding box center [1187, 106] width 20 height 20
click at [1113, 166] on p "Edit" at bounding box center [1106, 171] width 16 height 13
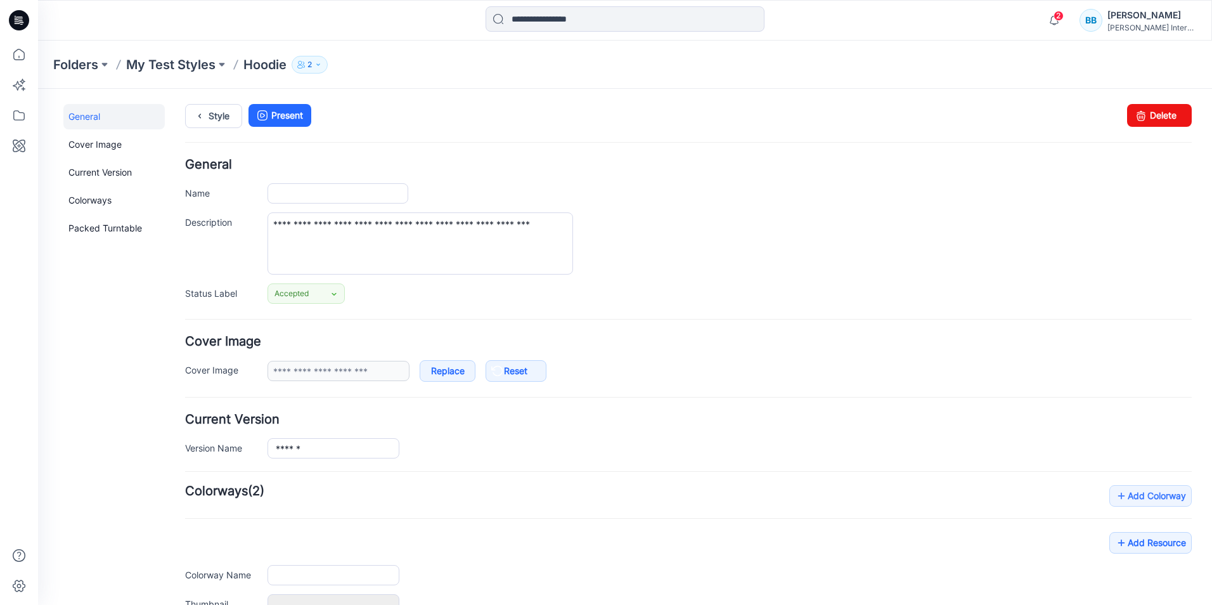
type input "******"
type input "**********"
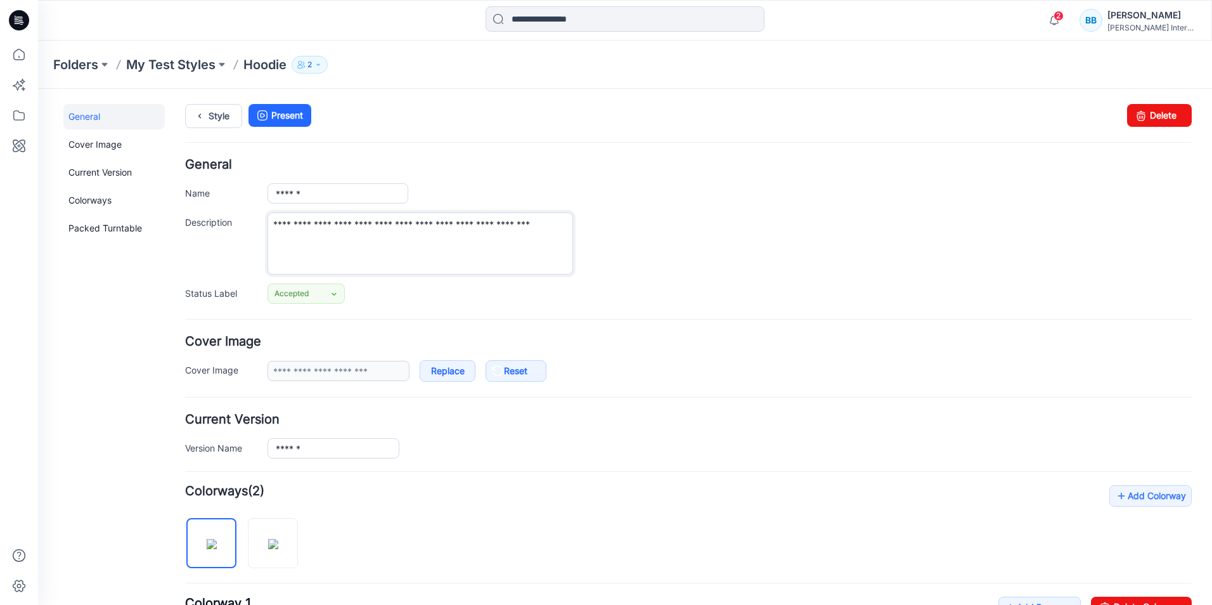
click at [515, 224] on textarea "**********" at bounding box center [421, 243] width 306 height 62
click at [171, 58] on p "My Test Styles" at bounding box center [170, 65] width 89 height 18
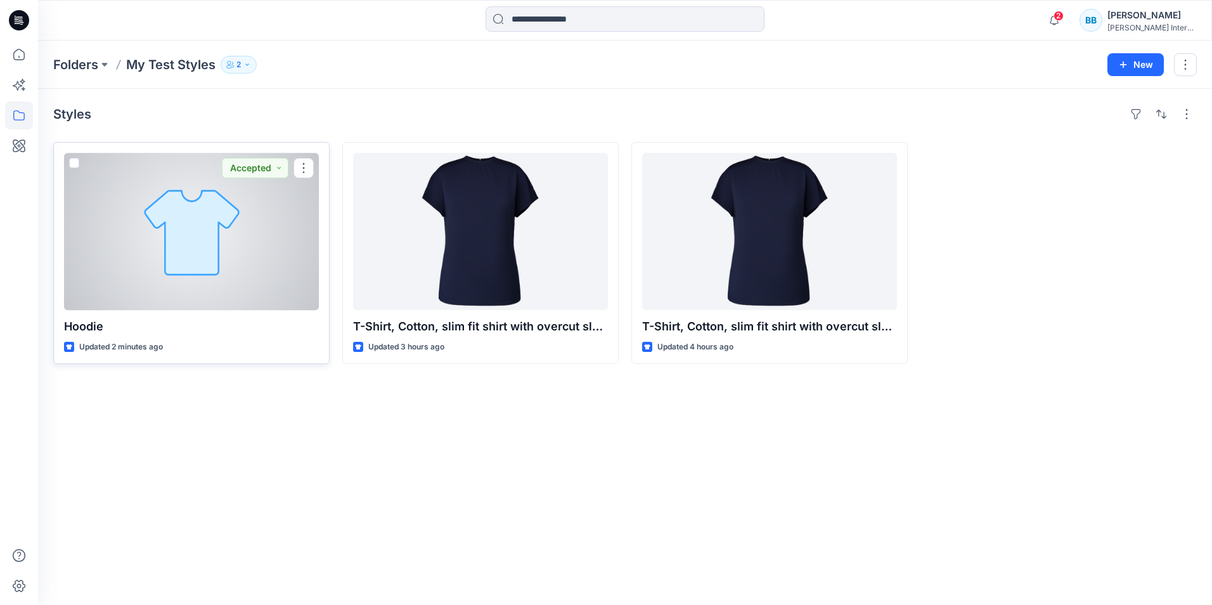
click at [186, 239] on div at bounding box center [191, 231] width 255 height 157
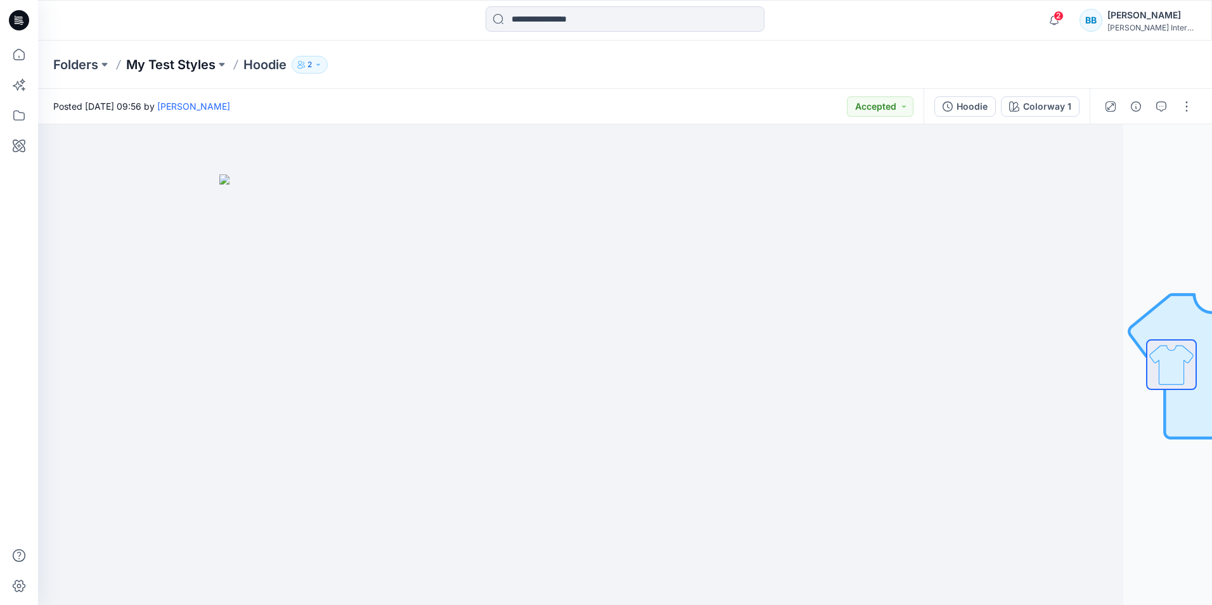
click at [157, 65] on p "My Test Styles" at bounding box center [170, 65] width 89 height 18
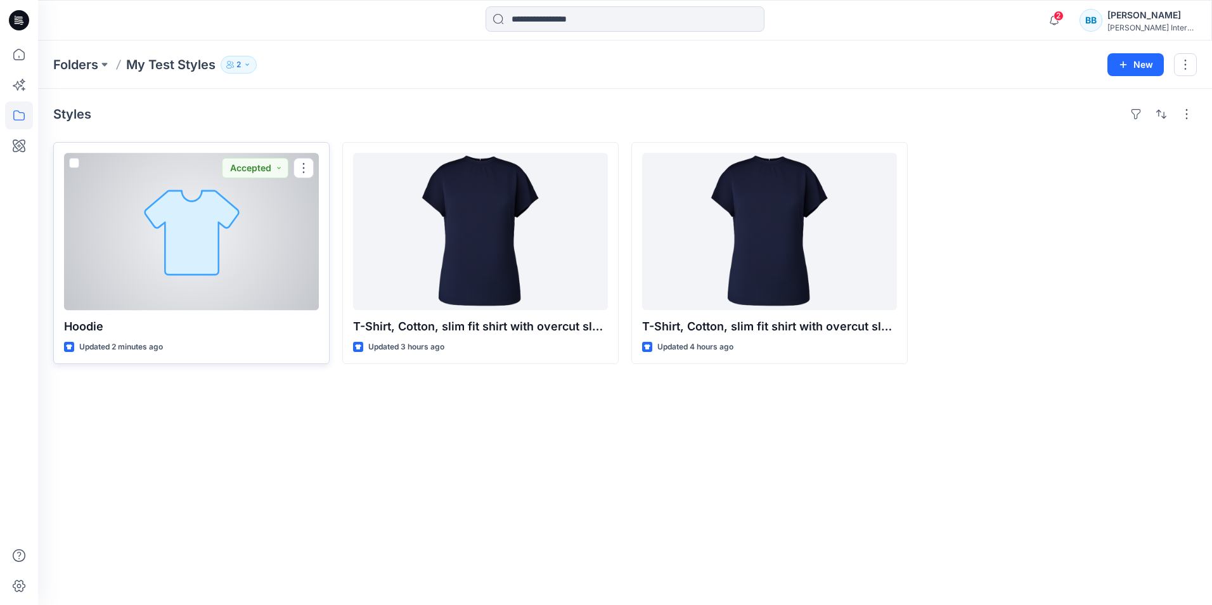
click at [216, 228] on div at bounding box center [191, 231] width 255 height 157
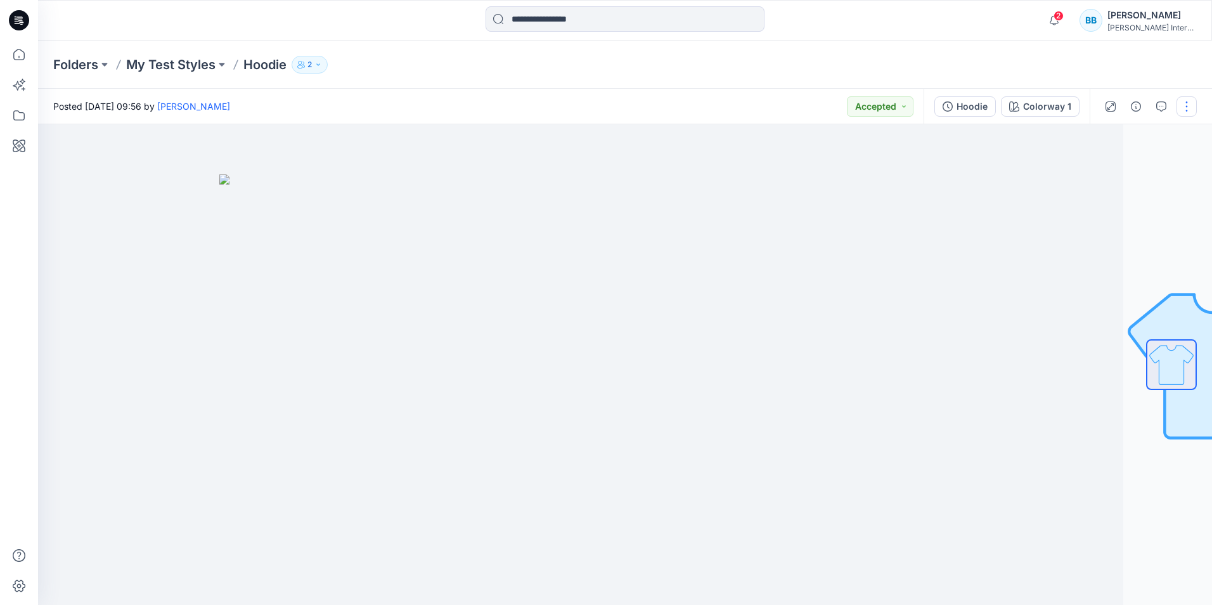
click at [1180, 104] on button "button" at bounding box center [1187, 106] width 20 height 20
click at [1122, 167] on button "Edit" at bounding box center [1133, 171] width 117 height 23
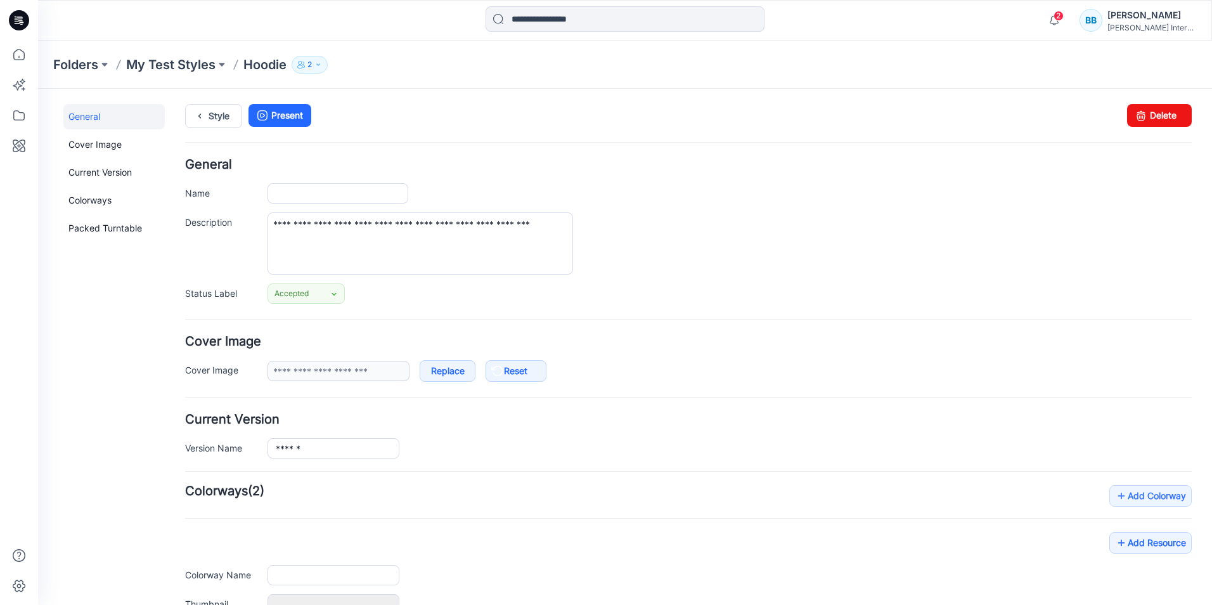
type input "******"
type input "**********"
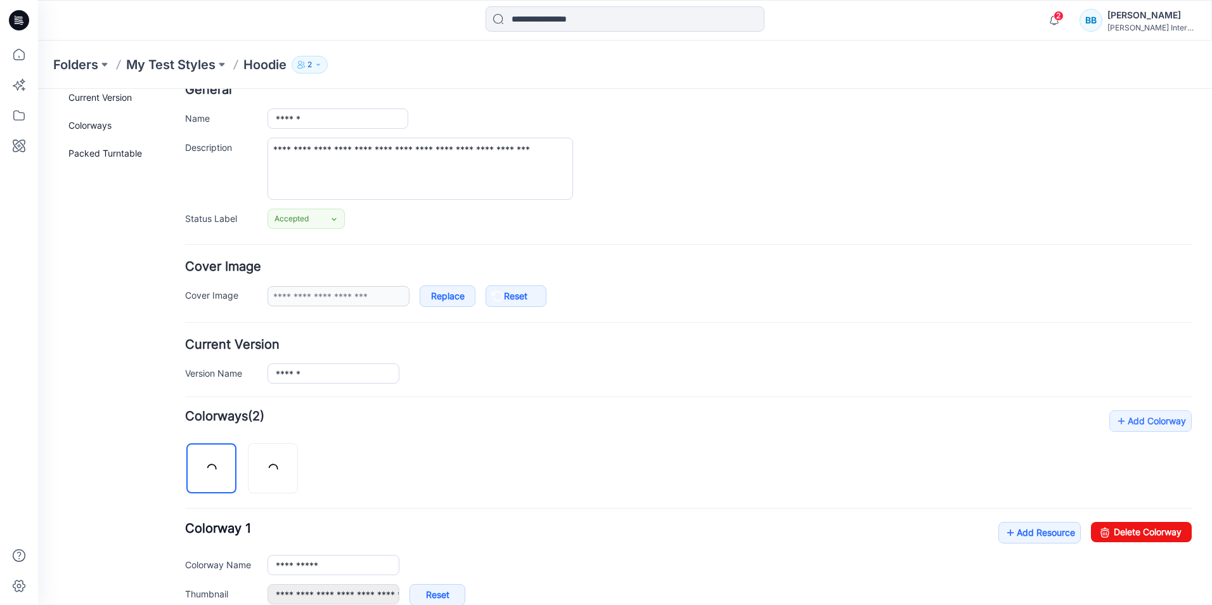
scroll to position [190, 0]
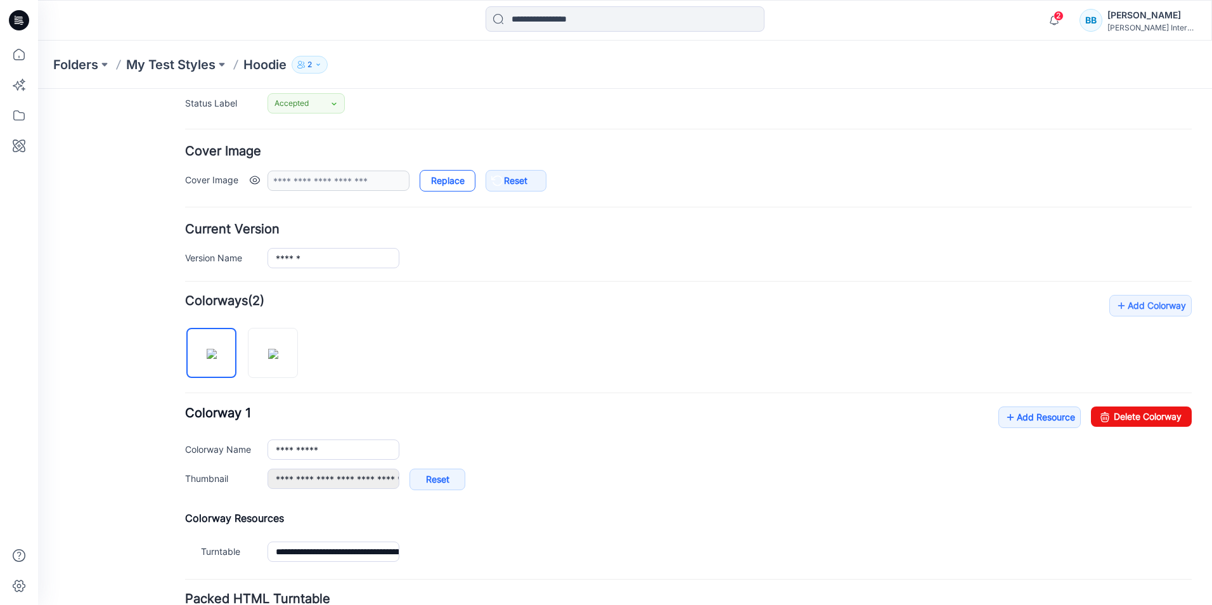
click at [455, 183] on link "Replace" at bounding box center [448, 181] width 56 height 22
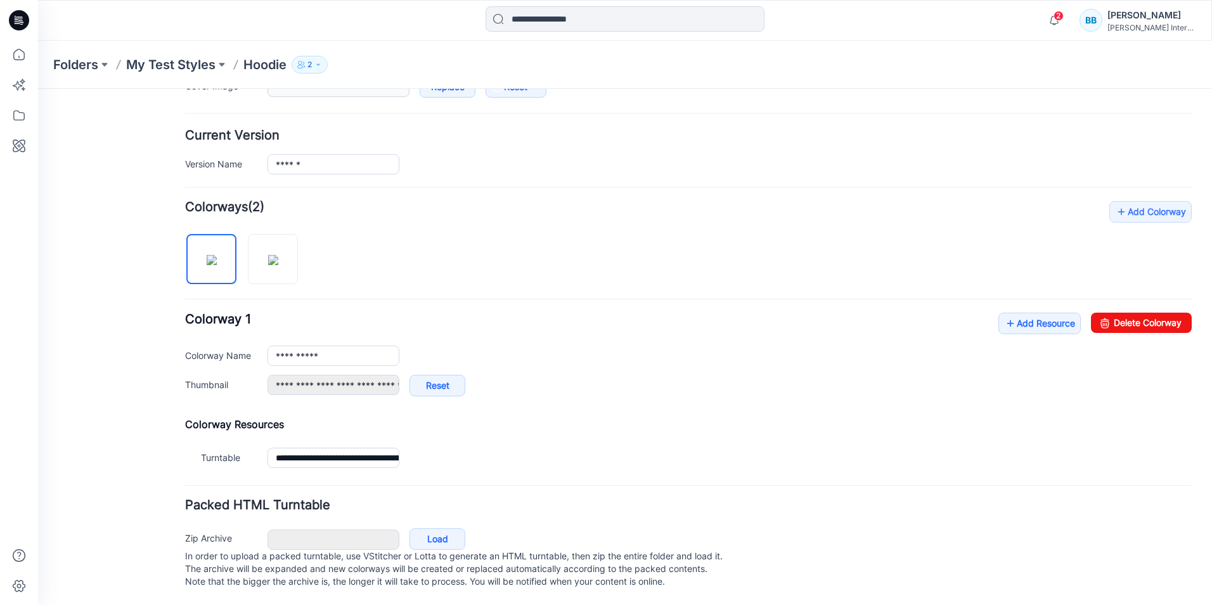
scroll to position [297, 0]
click at [432, 377] on link "Reset" at bounding box center [438, 386] width 56 height 22
type input "**********"
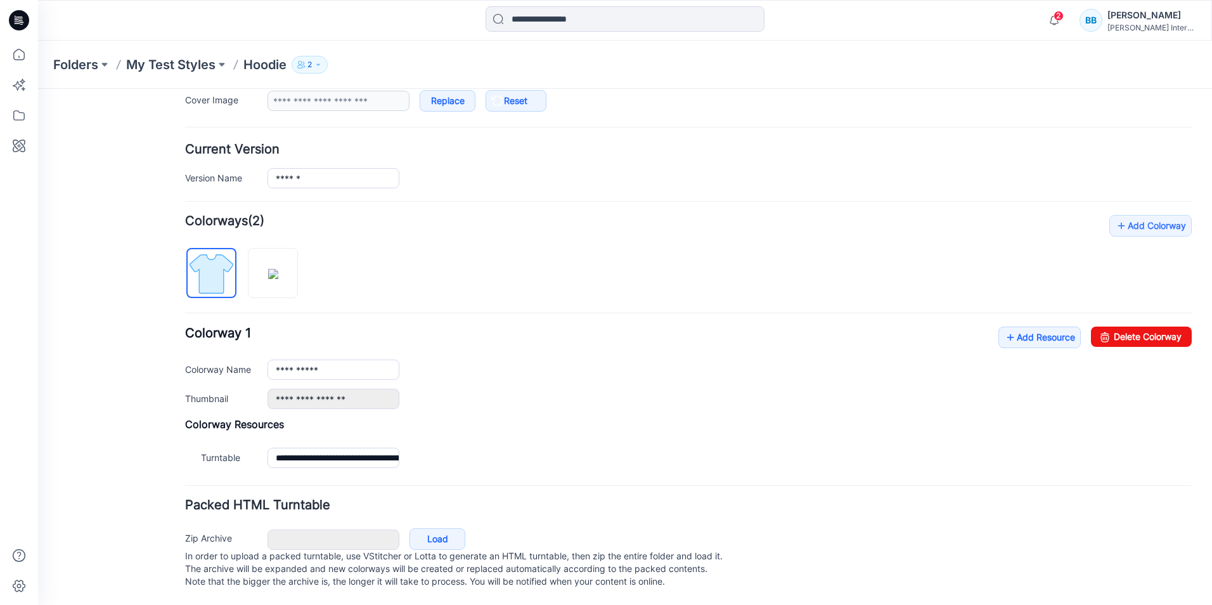
scroll to position [283, 0]
click at [1049, 327] on link "Add Resource" at bounding box center [1040, 338] width 82 height 22
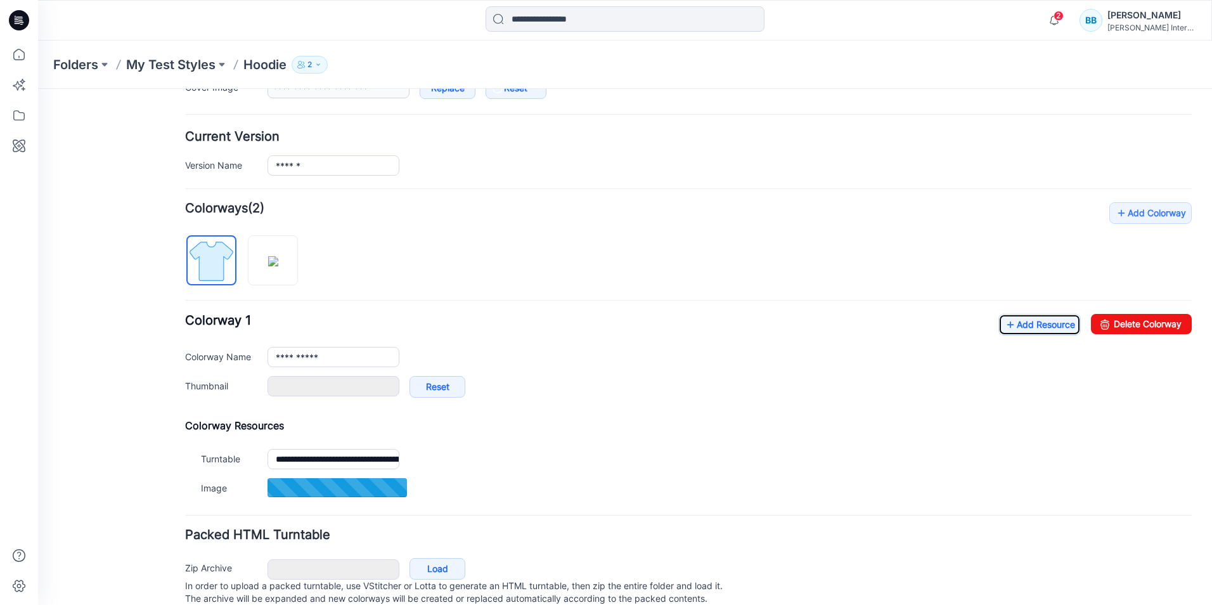
type input "**********"
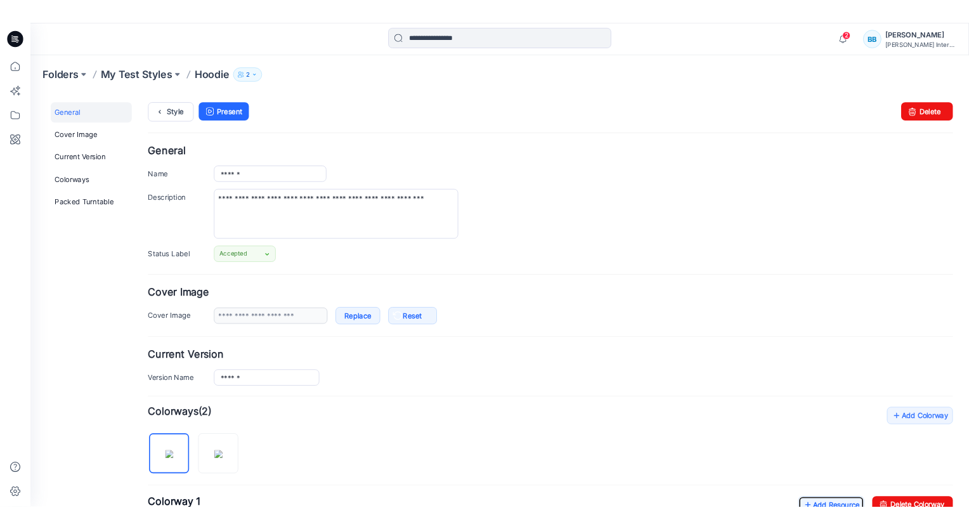
scroll to position [0, 0]
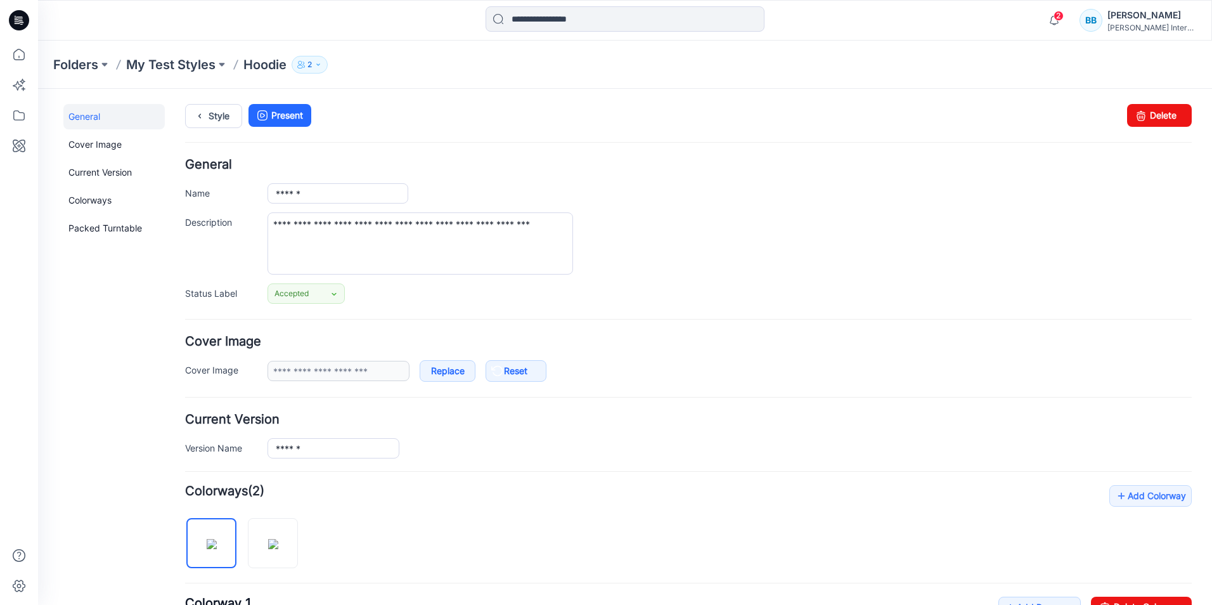
click at [165, 67] on p "My Test Styles" at bounding box center [170, 65] width 89 height 18
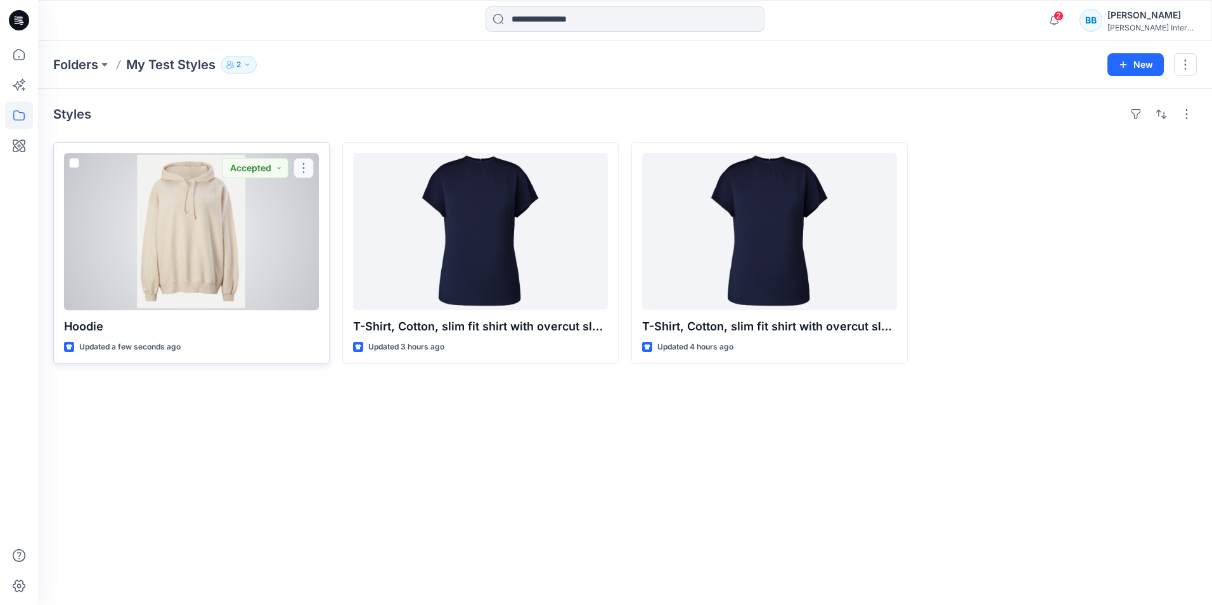
click at [306, 165] on button "button" at bounding box center [304, 168] width 20 height 20
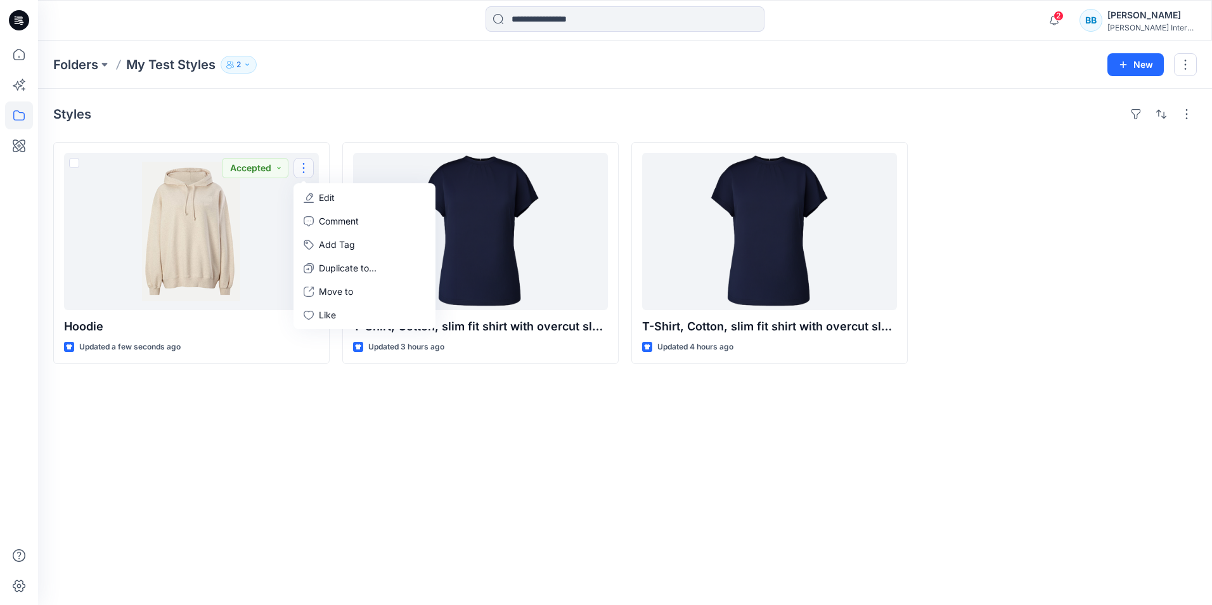
click at [430, 86] on div "Folders My Test Styles 2 New" at bounding box center [625, 65] width 1174 height 48
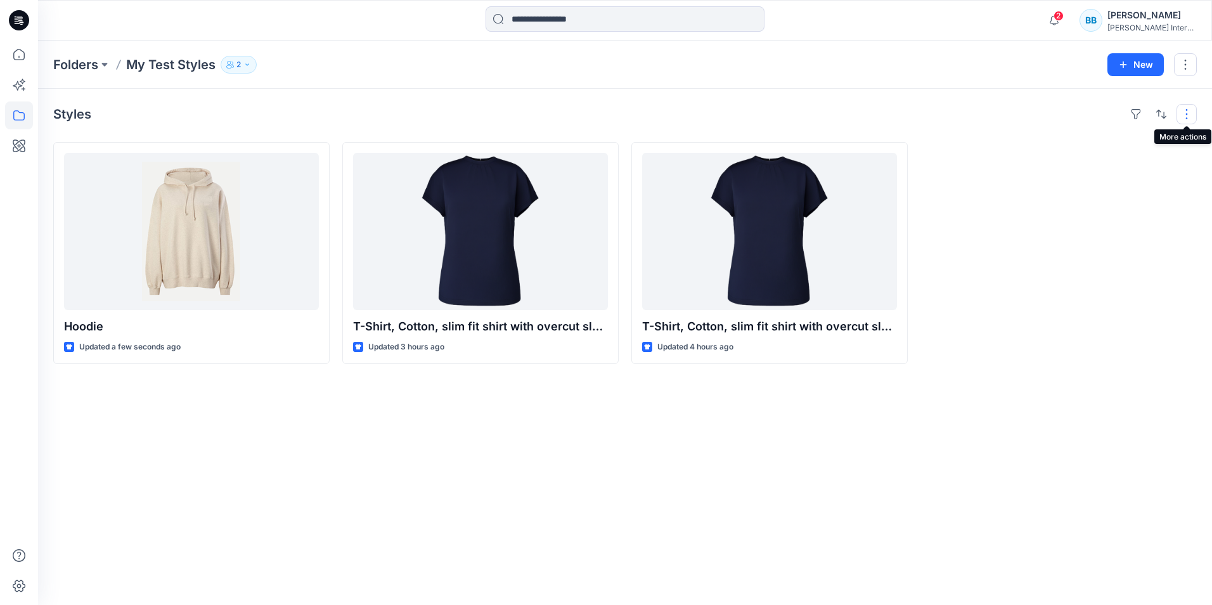
click at [1188, 115] on button "button" at bounding box center [1187, 114] width 20 height 20
click at [1181, 165] on icon "button" at bounding box center [1182, 170] width 10 height 10
click at [1049, 158] on p "Large Grid" at bounding box center [1023, 157] width 63 height 15
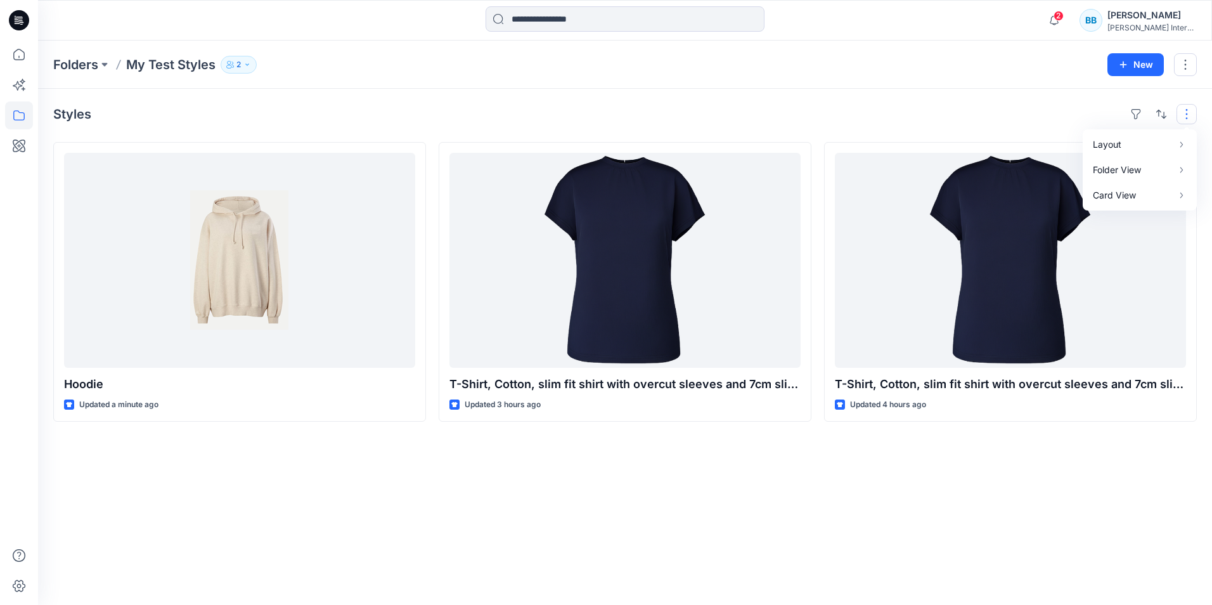
click at [1189, 117] on button "button" at bounding box center [1187, 114] width 20 height 20
click at [1184, 119] on button "button" at bounding box center [1187, 114] width 20 height 20
click at [1024, 133] on p "Grid" at bounding box center [1023, 131] width 63 height 15
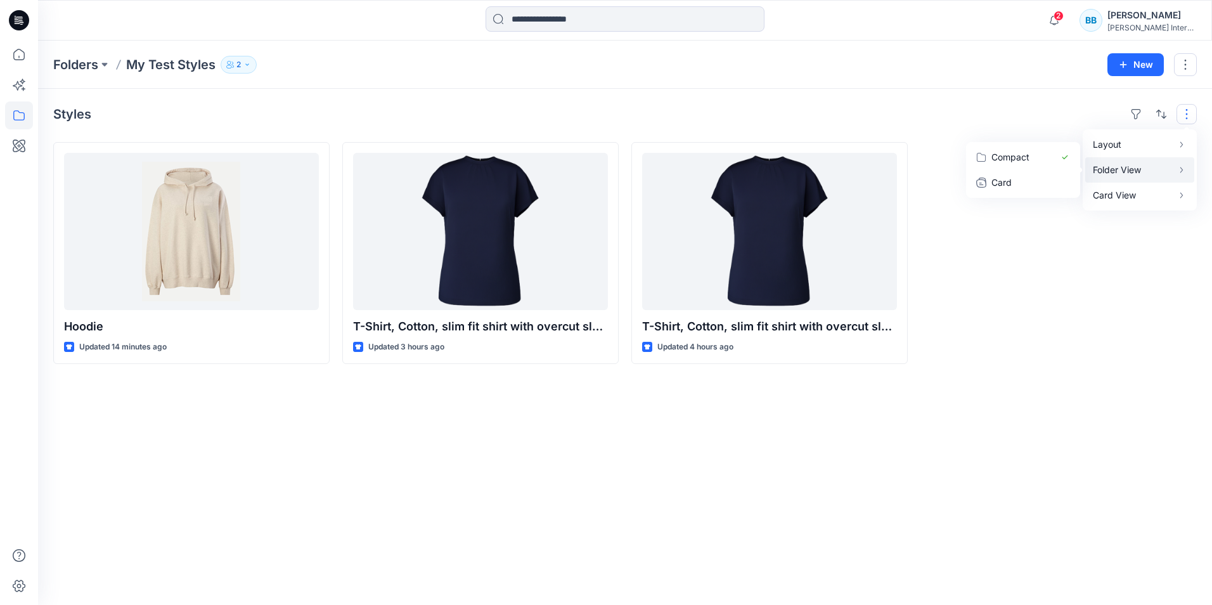
click at [1159, 170] on p "Folder View" at bounding box center [1133, 169] width 80 height 15
click at [1014, 179] on p "Card" at bounding box center [1023, 182] width 63 height 15
click at [1042, 153] on p "Compact" at bounding box center [1023, 157] width 63 height 15
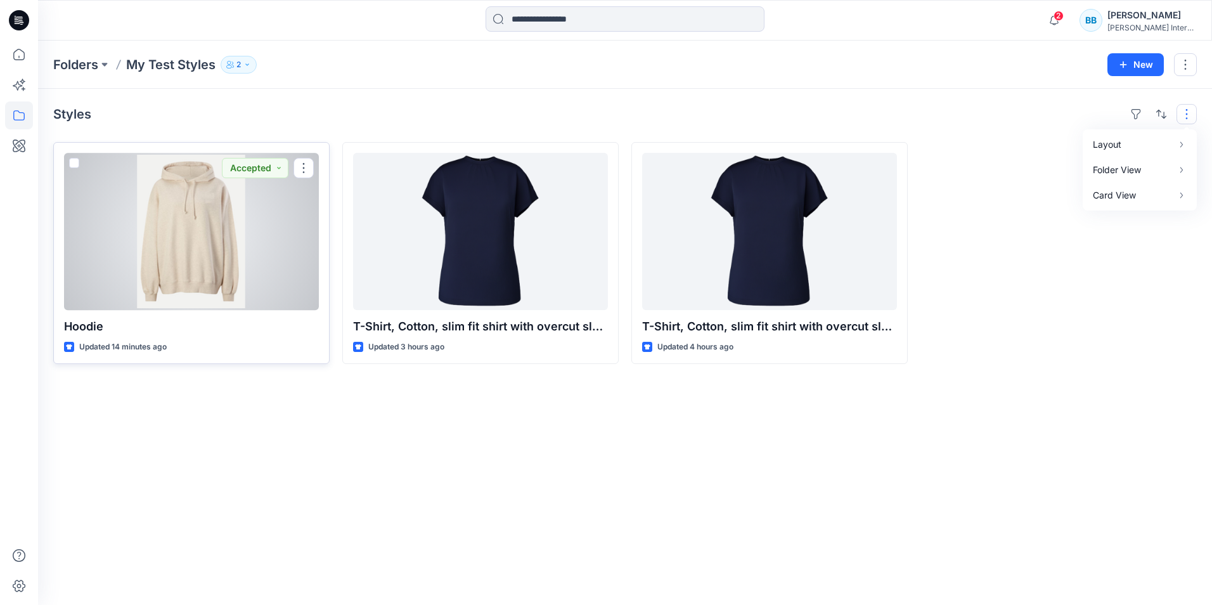
click at [200, 242] on div at bounding box center [191, 231] width 255 height 157
